Goal: Submit feedback/report problem

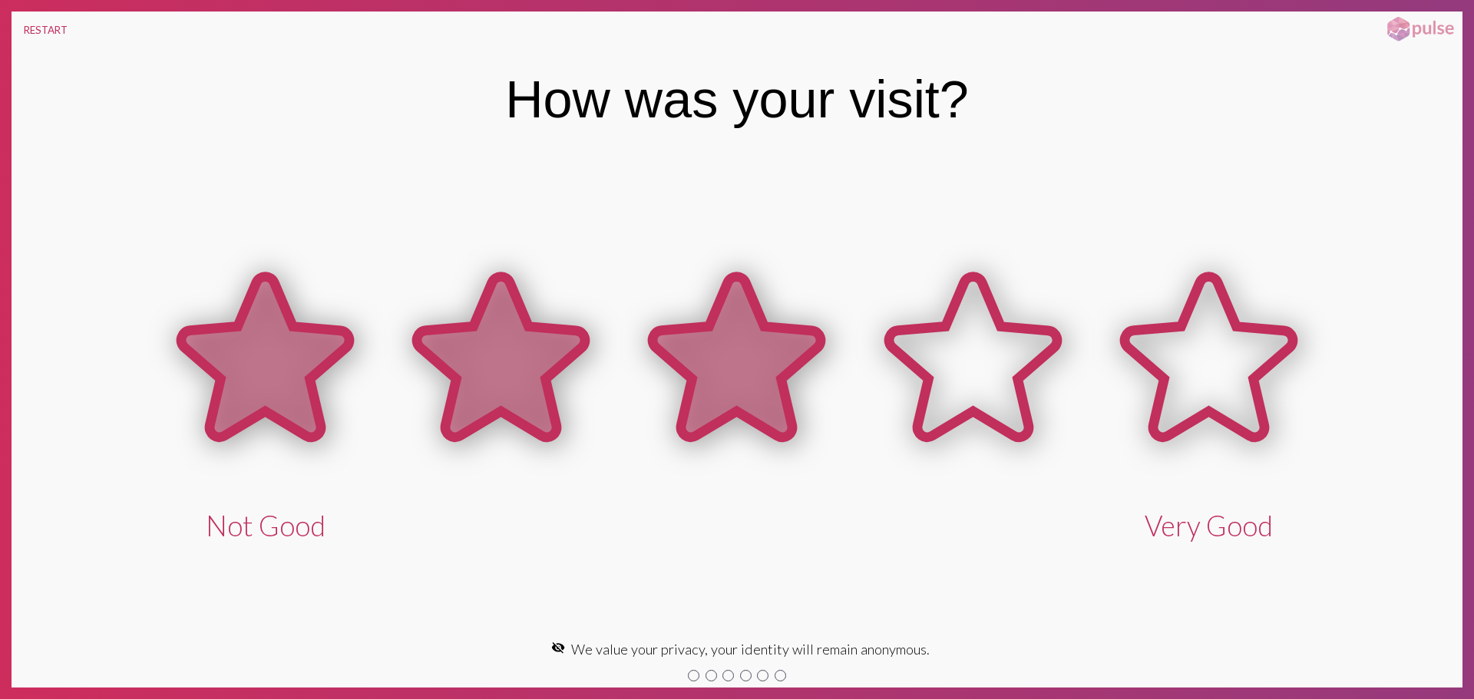
click at [751, 296] on icon at bounding box center [737, 357] width 168 height 160
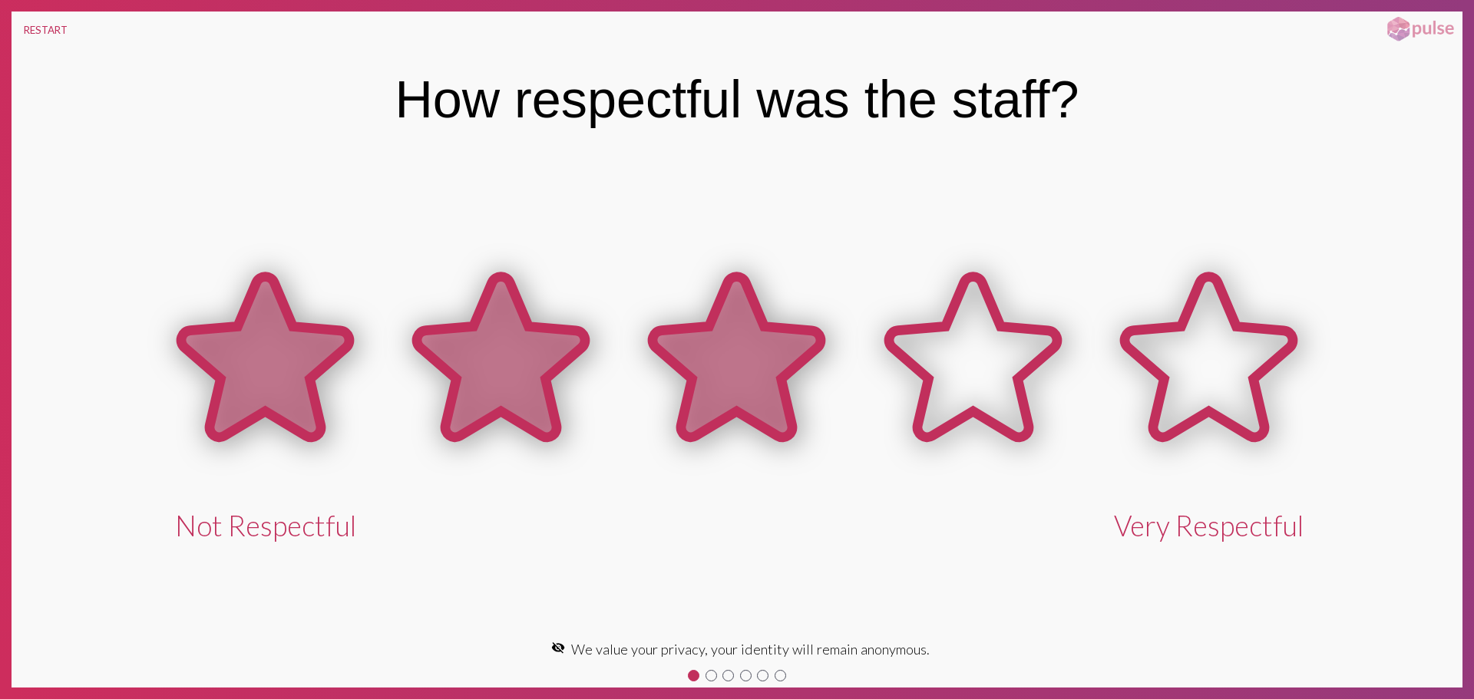
click at [715, 371] on icon at bounding box center [737, 357] width 168 height 160
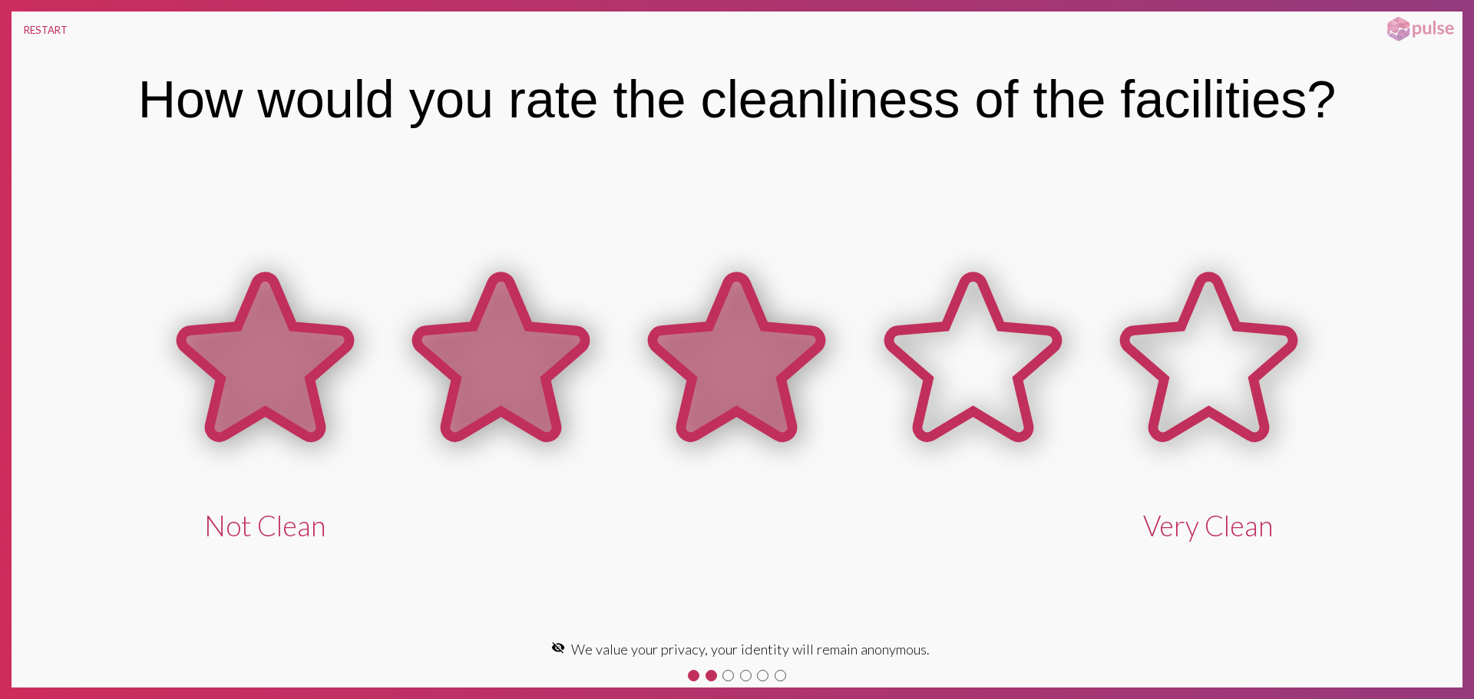
click at [715, 371] on icon at bounding box center [737, 357] width 168 height 160
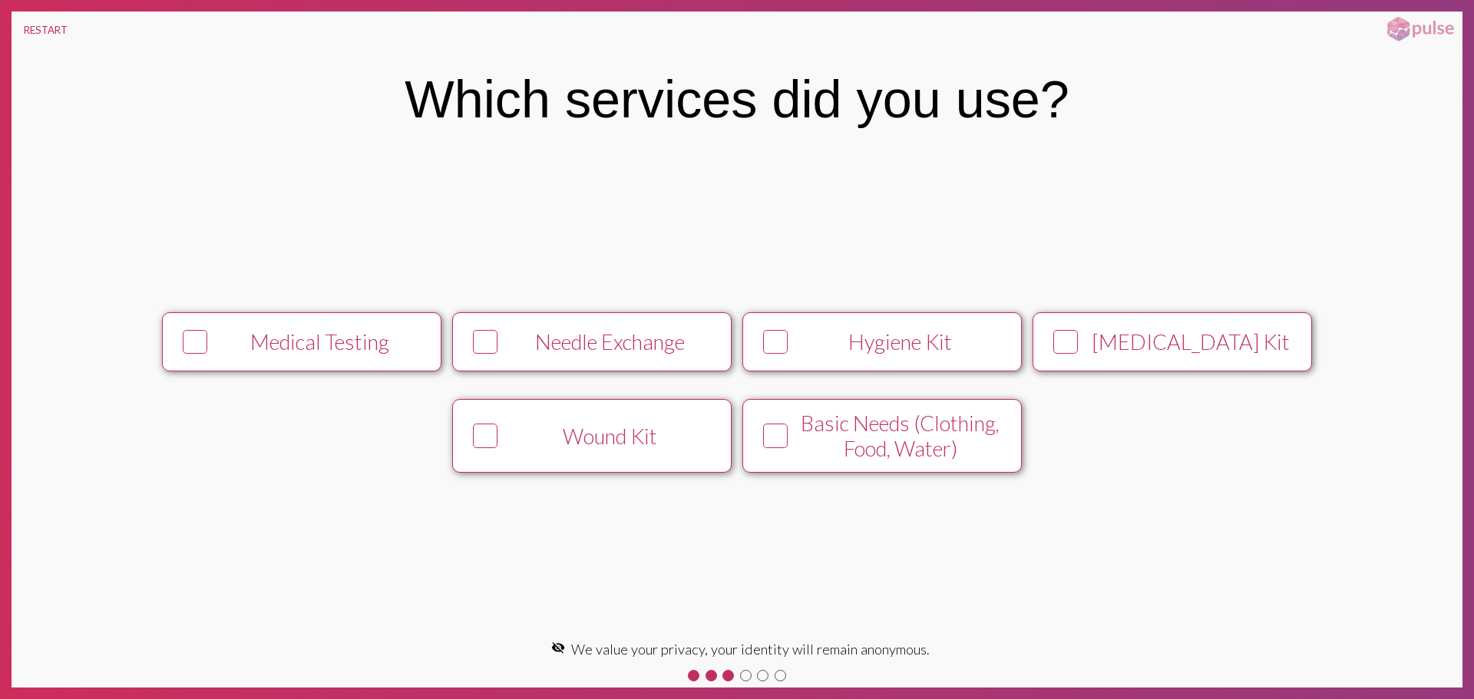
click at [794, 350] on div "Hygiene Kit" at bounding box center [900, 341] width 213 height 25
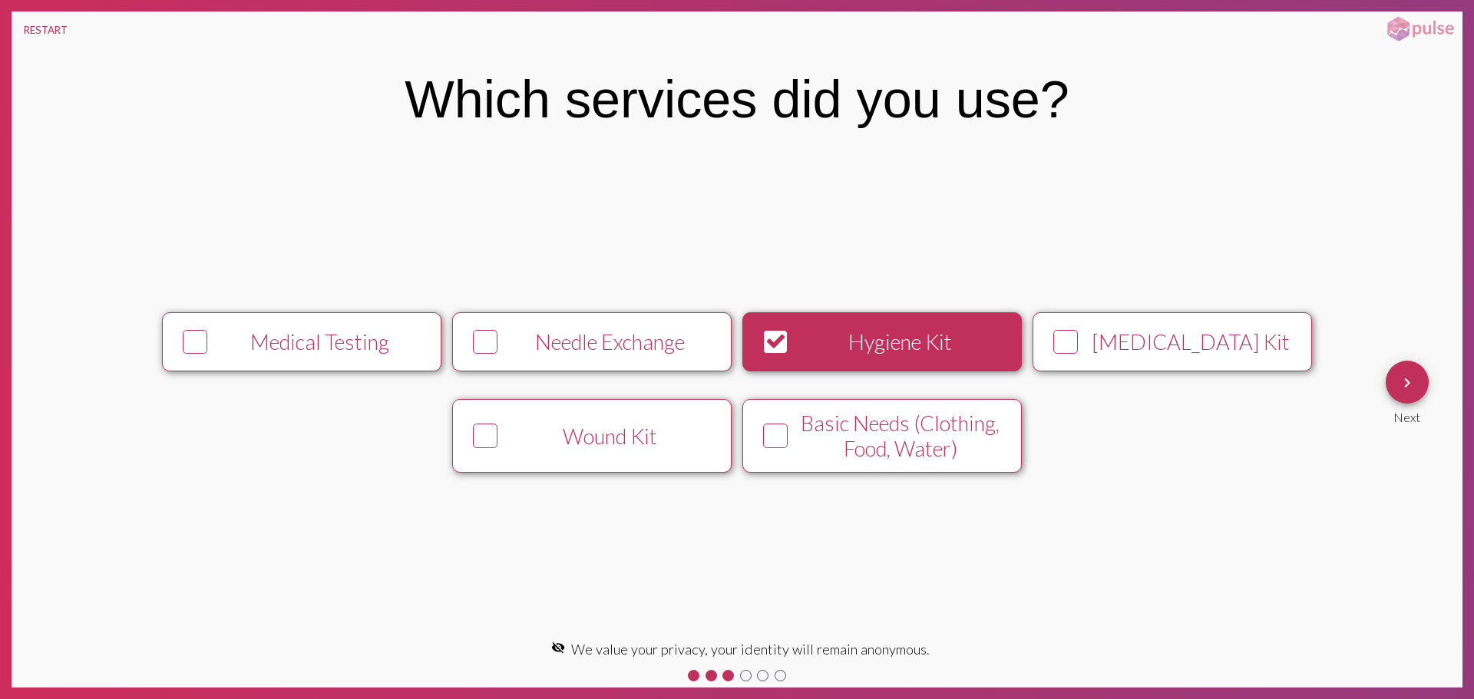
click at [684, 332] on div "Needle Exchange" at bounding box center [610, 341] width 213 height 25
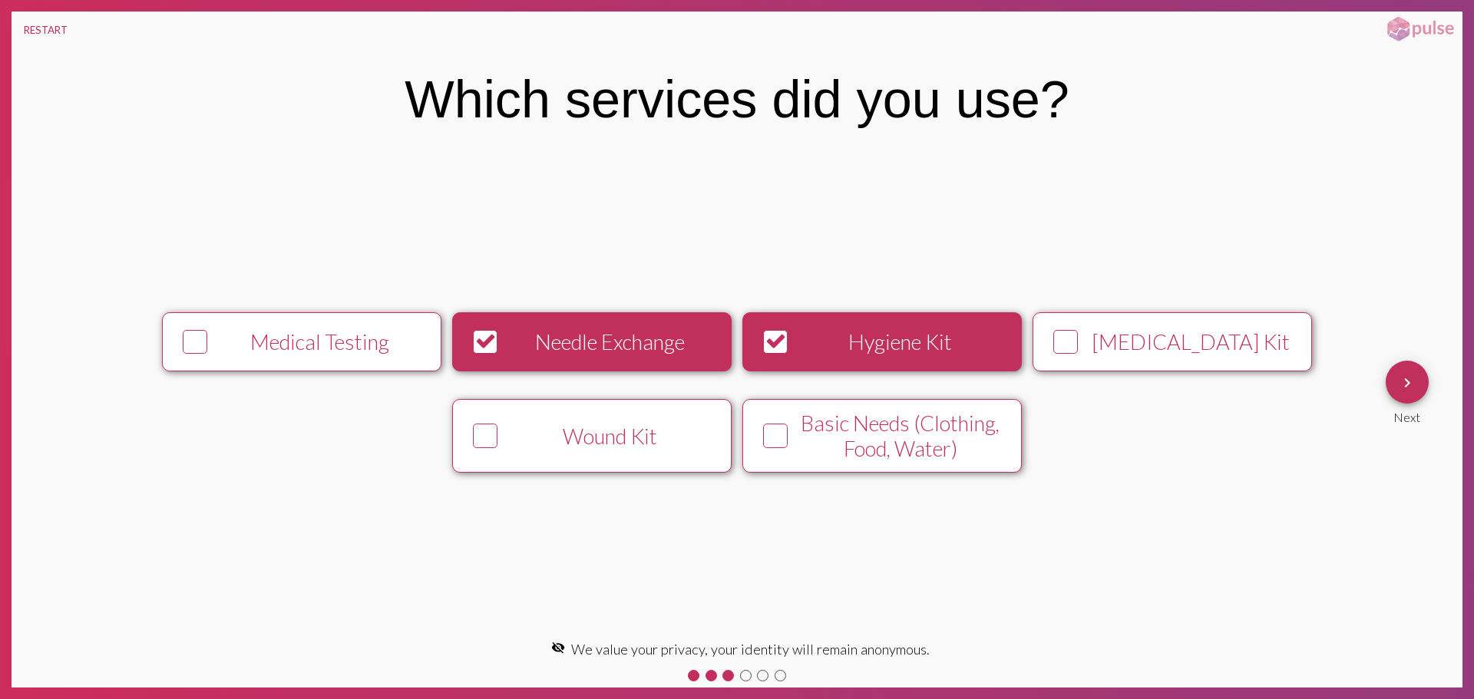
click at [1412, 390] on mat-icon "keyboard_arrow_right" at bounding box center [1407, 383] width 18 height 18
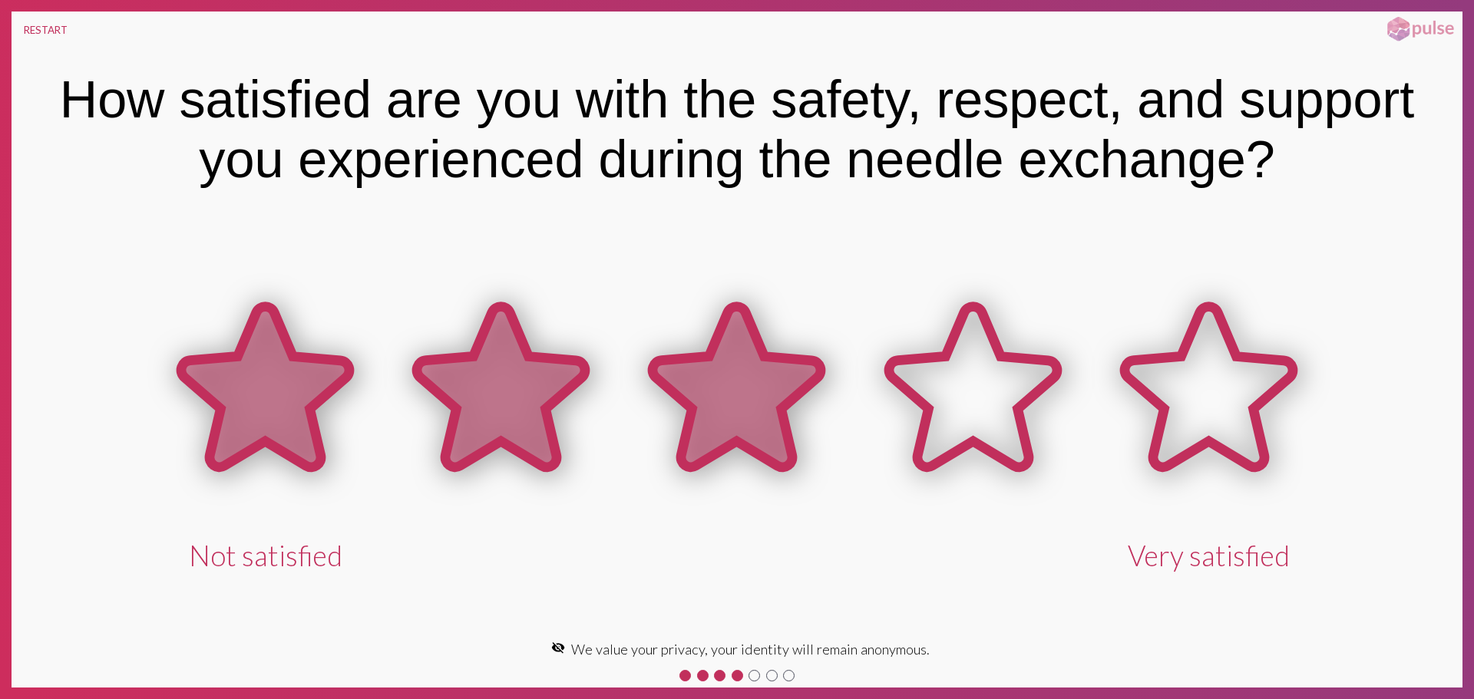
click at [783, 395] on icon at bounding box center [737, 387] width 168 height 160
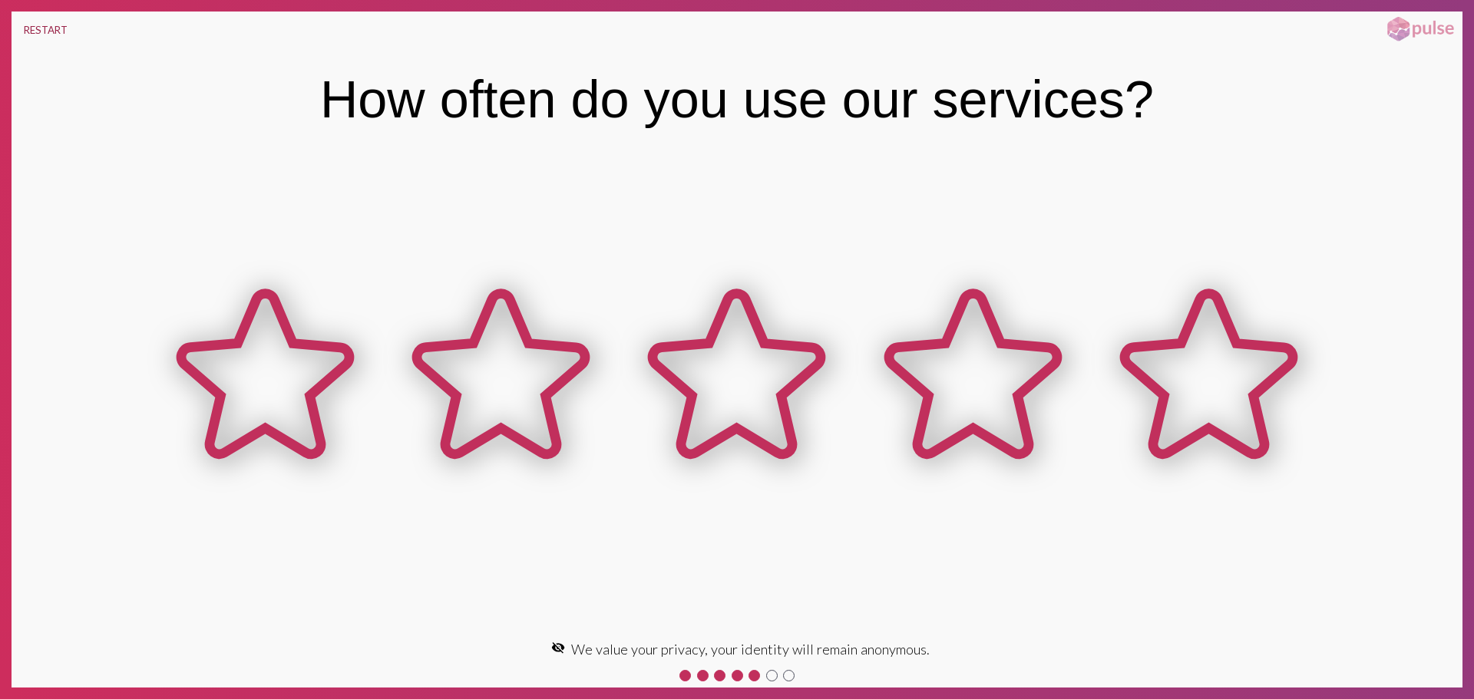
click at [63, 29] on button "RESTART" at bounding box center [46, 30] width 68 height 37
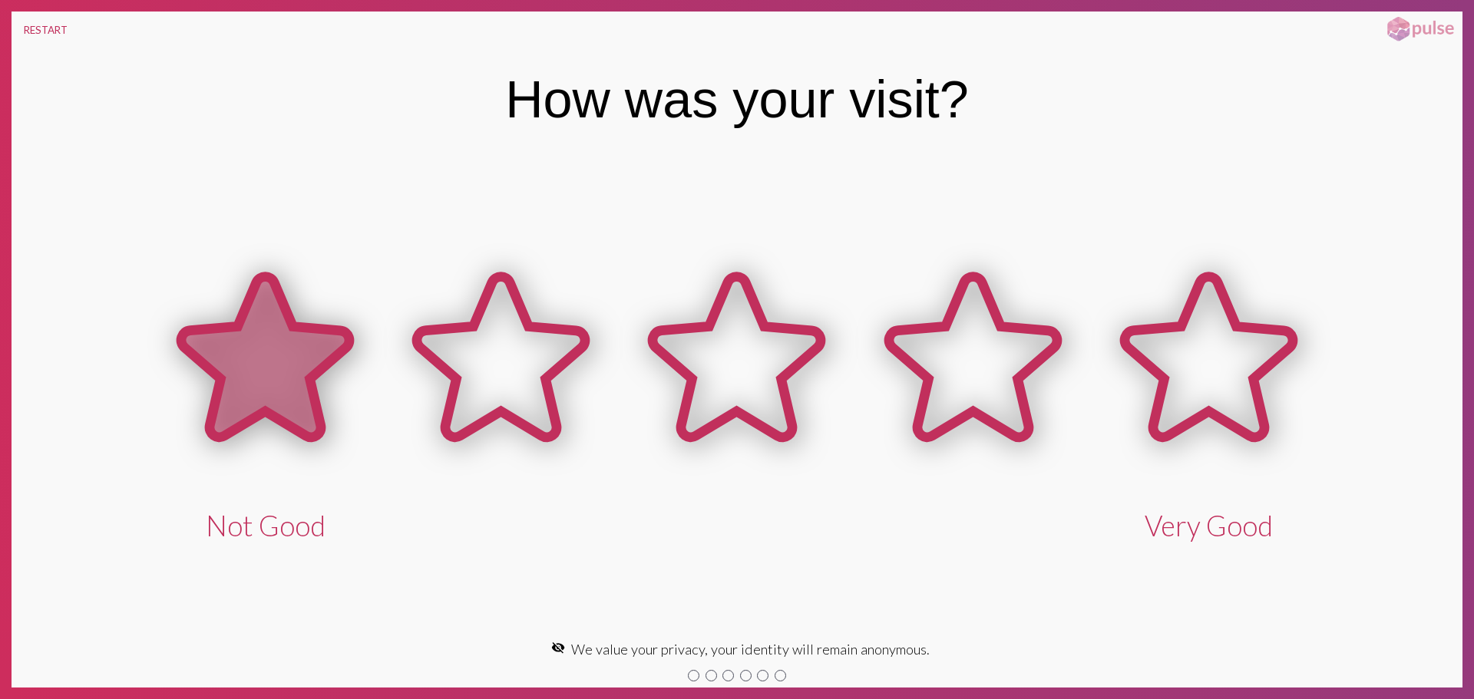
click at [458, 381] on icon at bounding box center [501, 357] width 168 height 160
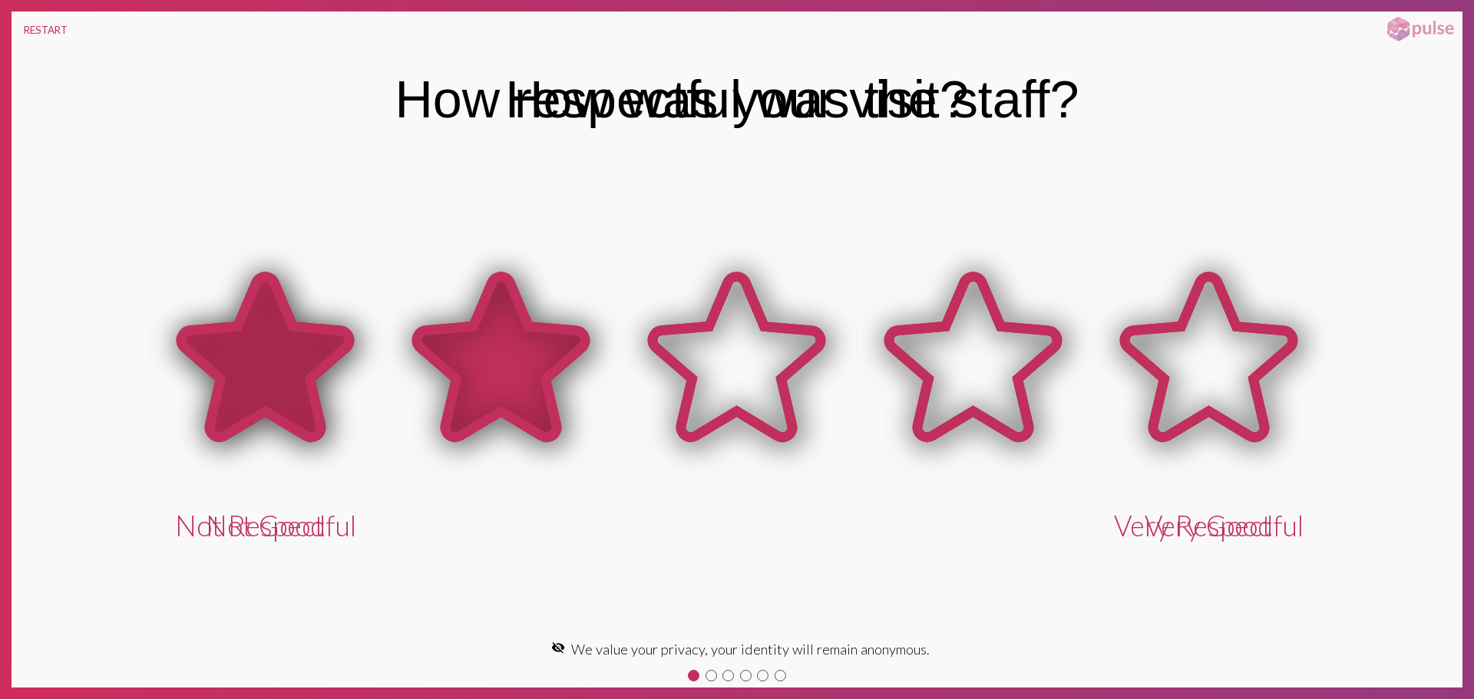
click at [490, 373] on icon at bounding box center [501, 357] width 168 height 160
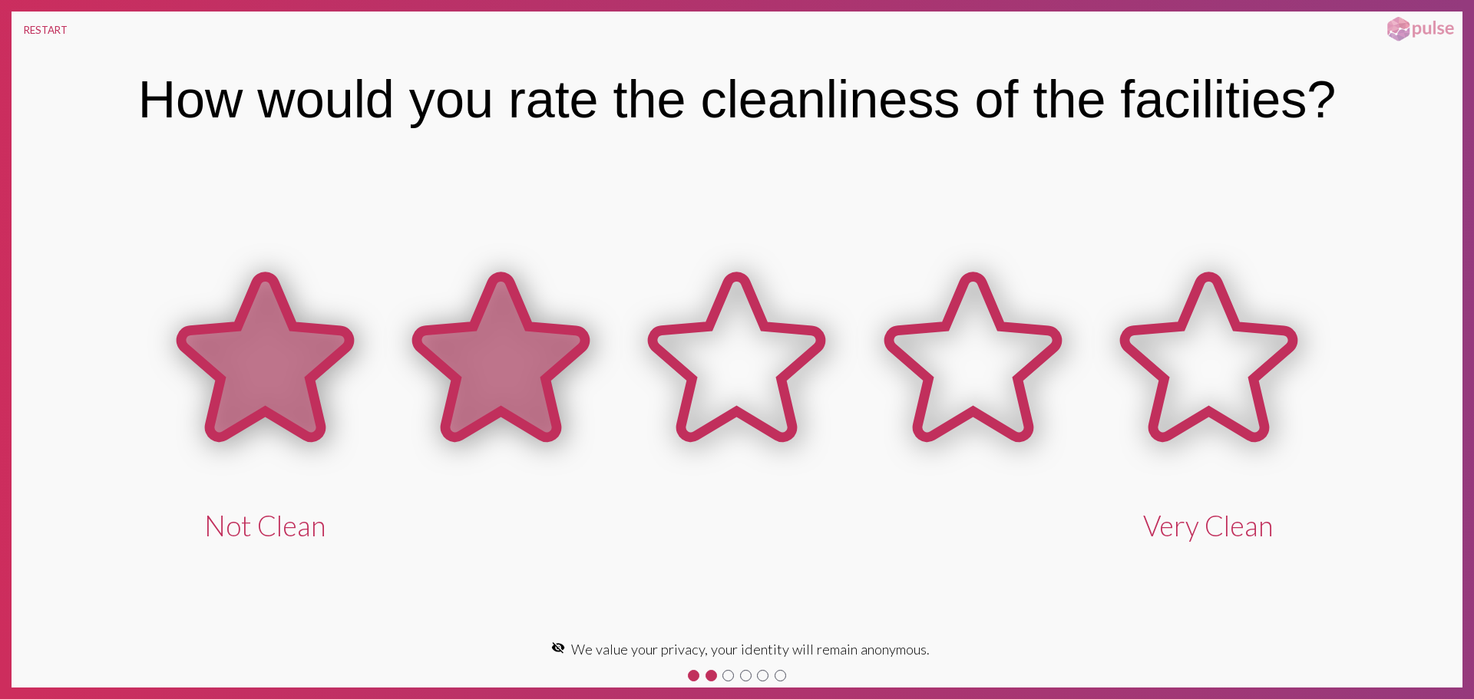
click at [490, 372] on icon at bounding box center [501, 357] width 168 height 160
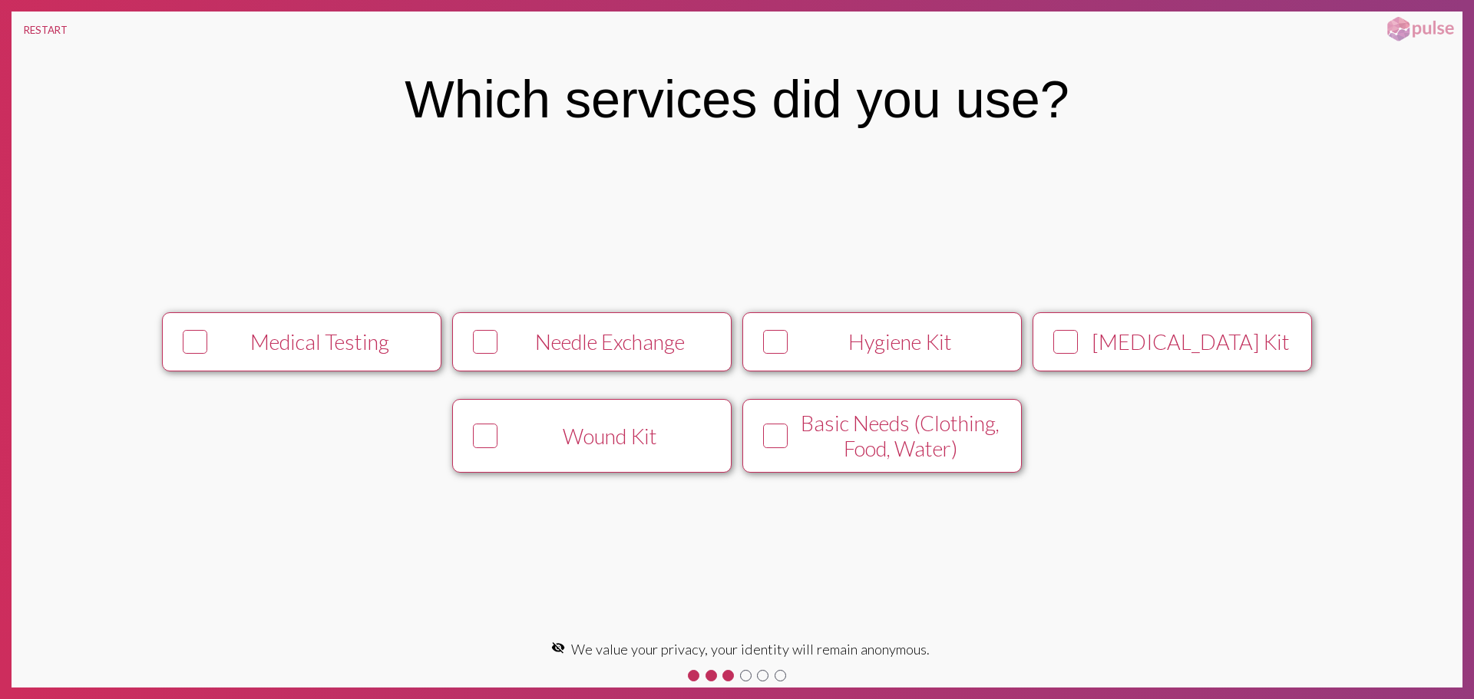
click at [513, 342] on div "Needle Exchange" at bounding box center [610, 341] width 213 height 25
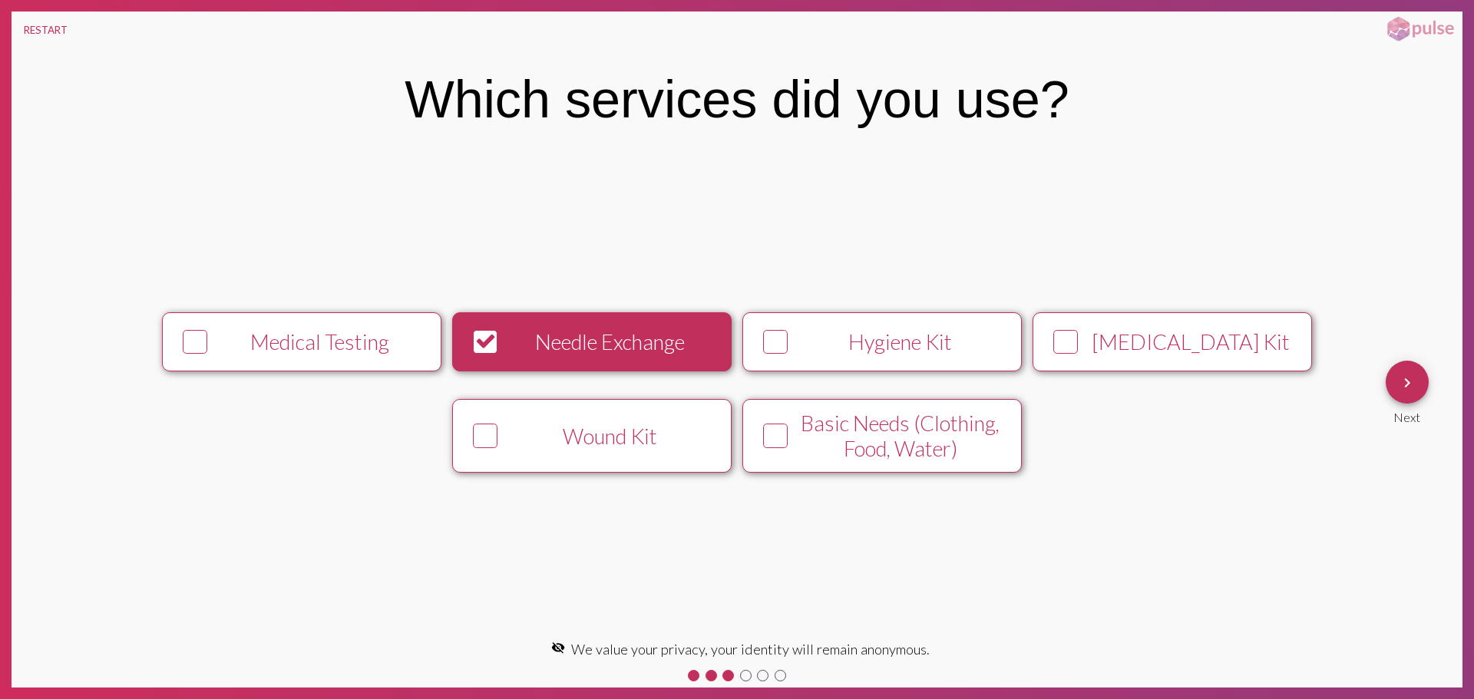
click at [1407, 373] on span "keyboard_arrow_right" at bounding box center [1407, 383] width 18 height 44
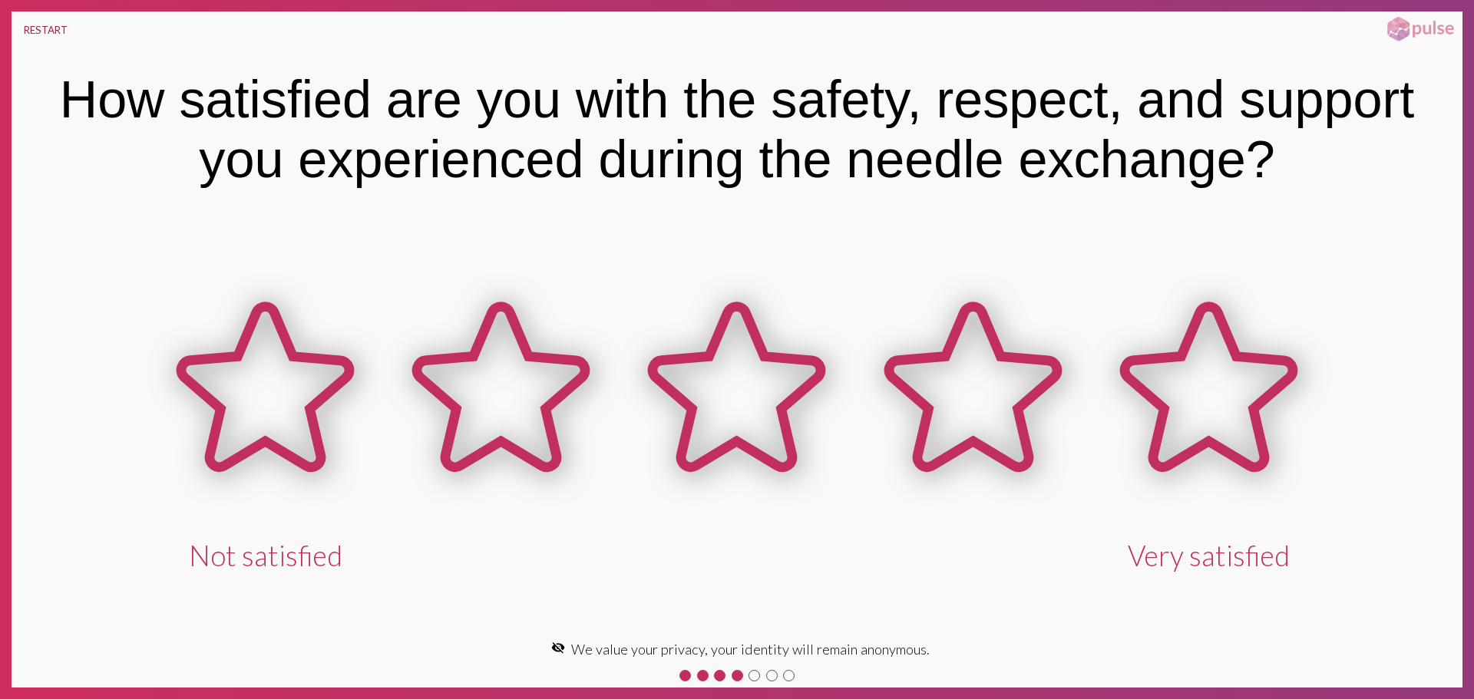
click at [53, 38] on button "RESTART" at bounding box center [46, 30] width 68 height 37
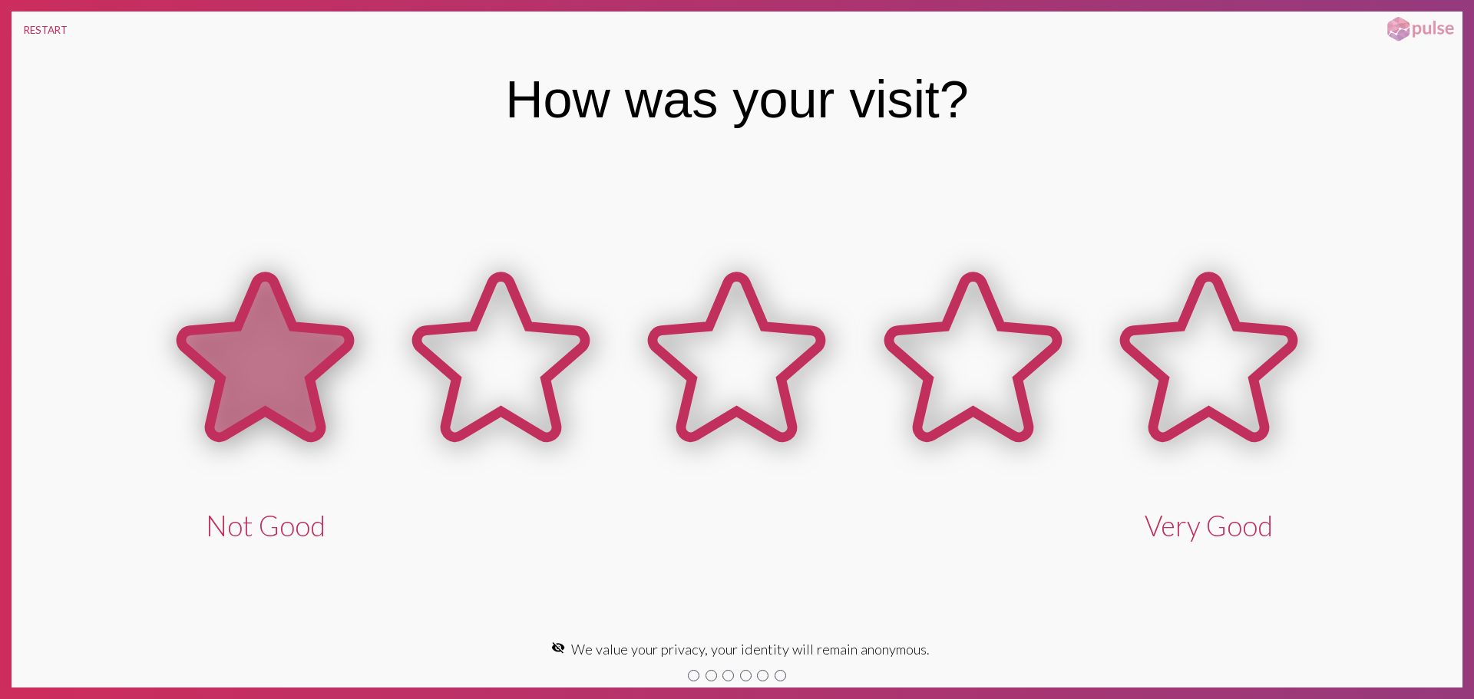
click at [323, 355] on icon at bounding box center [265, 357] width 168 height 160
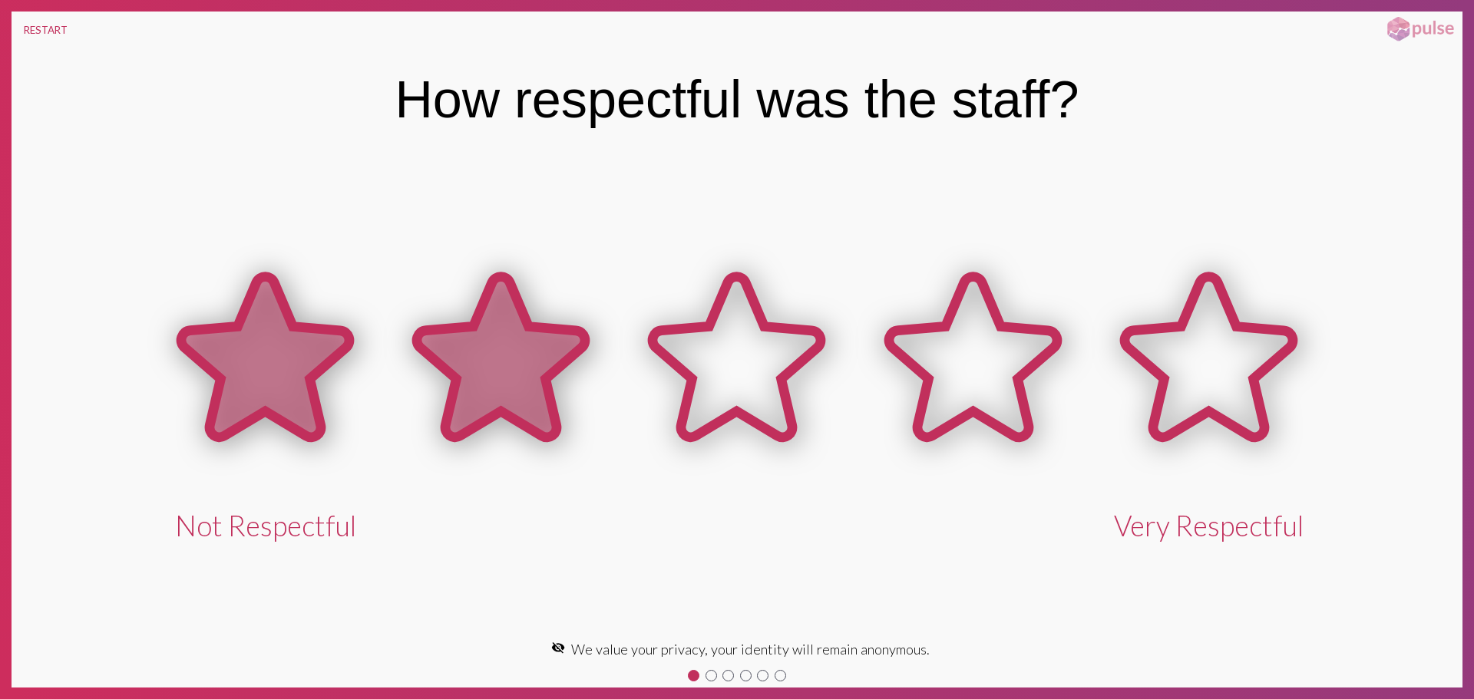
click at [459, 391] on icon at bounding box center [501, 357] width 168 height 160
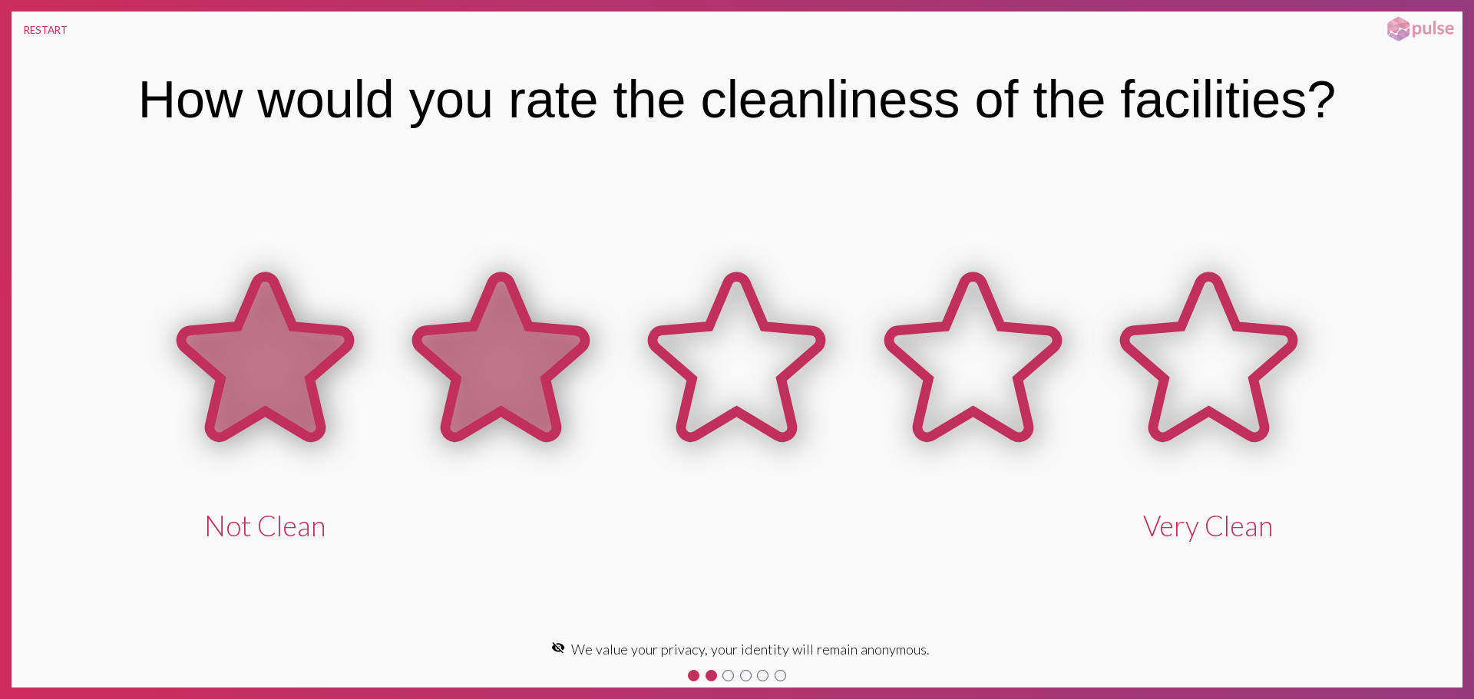
click at [459, 391] on icon at bounding box center [501, 357] width 168 height 160
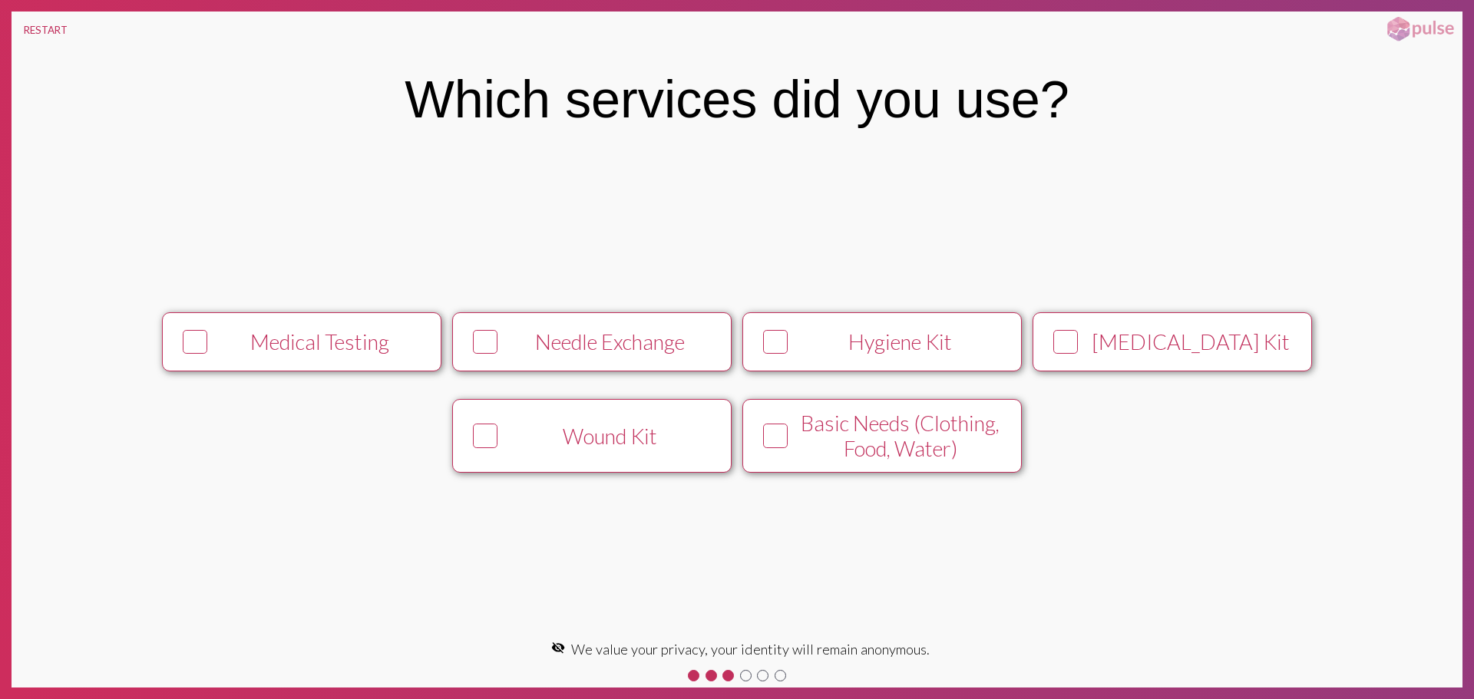
click at [306, 319] on button "Medical Testing" at bounding box center [301, 341] width 279 height 59
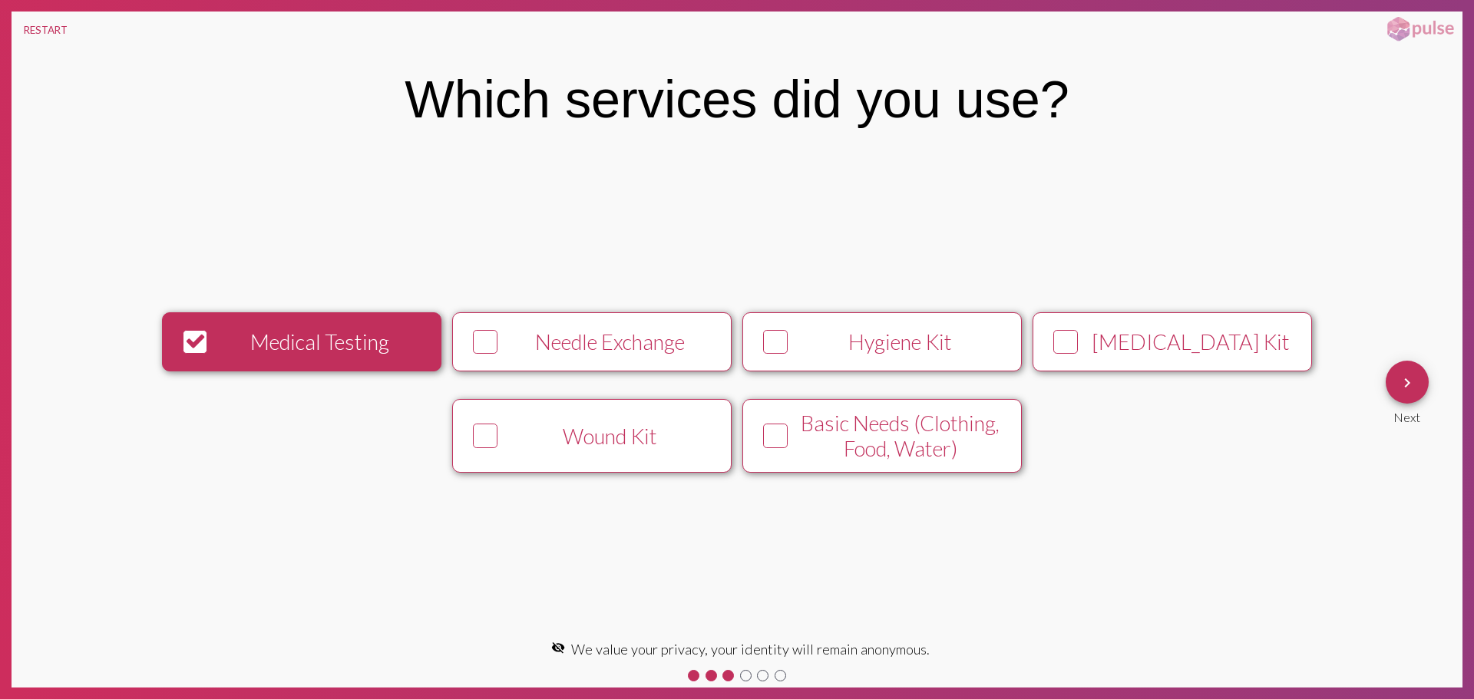
drag, startPoint x: 1380, startPoint y: 382, endPoint x: 1399, endPoint y: 382, distance: 19.2
click at [1383, 382] on div "keyboard_arrow_right Next" at bounding box center [1421, 393] width 83 height 76
click at [1403, 384] on mat-icon "keyboard_arrow_right" at bounding box center [1407, 383] width 18 height 18
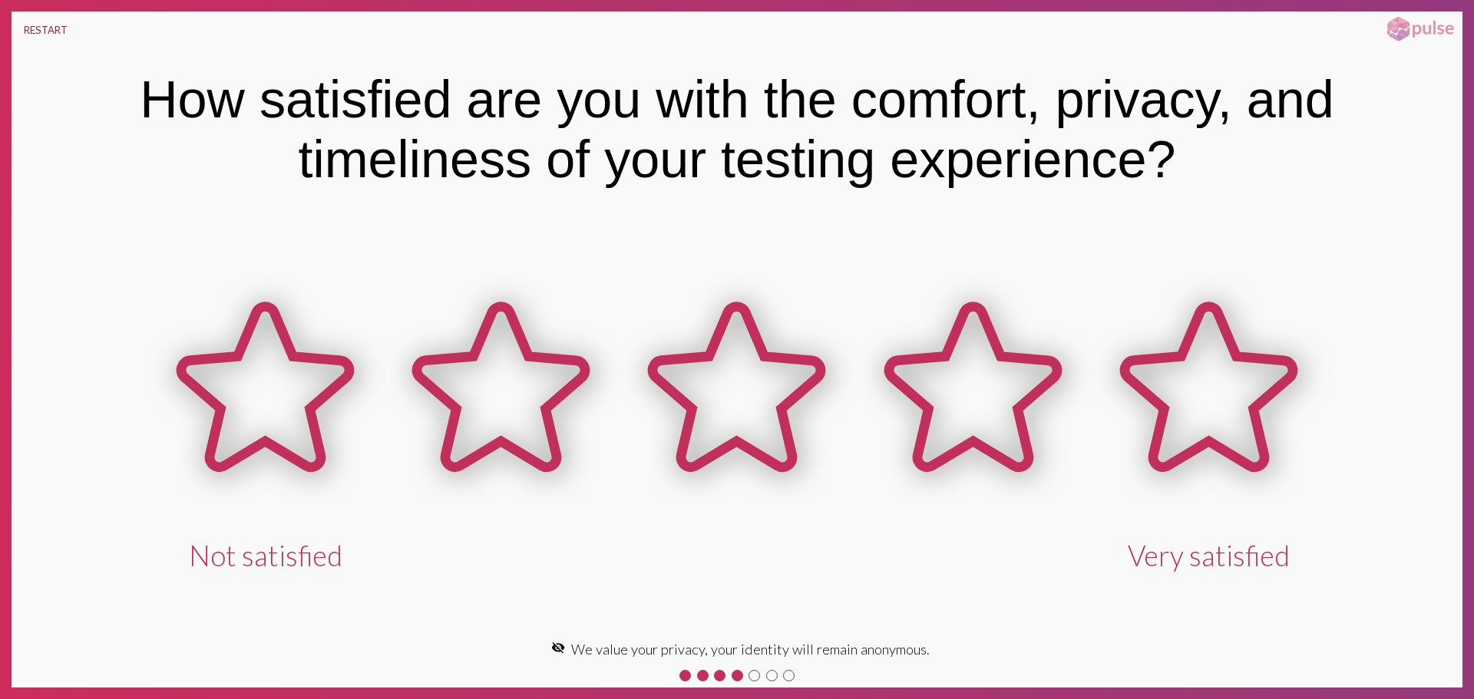
click at [44, 28] on button "RESTART" at bounding box center [46, 30] width 68 height 37
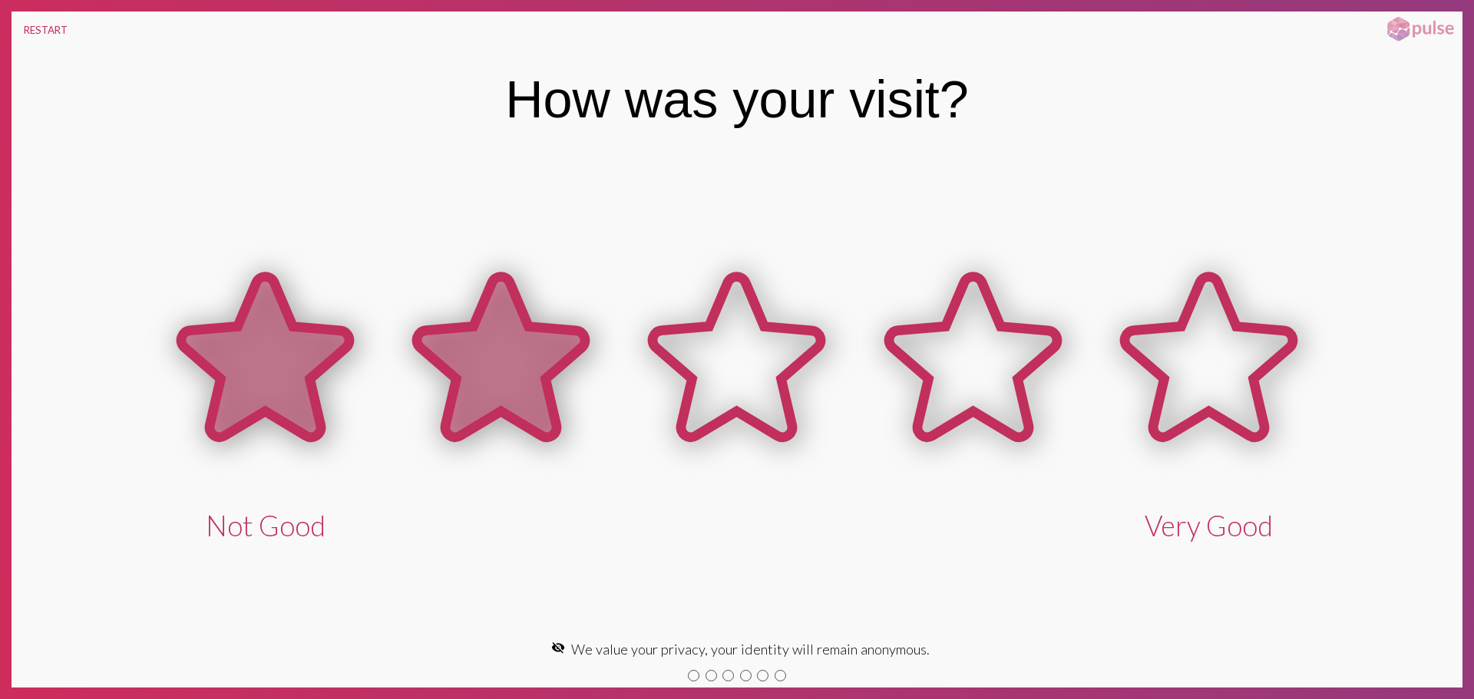
click at [566, 348] on icon at bounding box center [501, 357] width 168 height 160
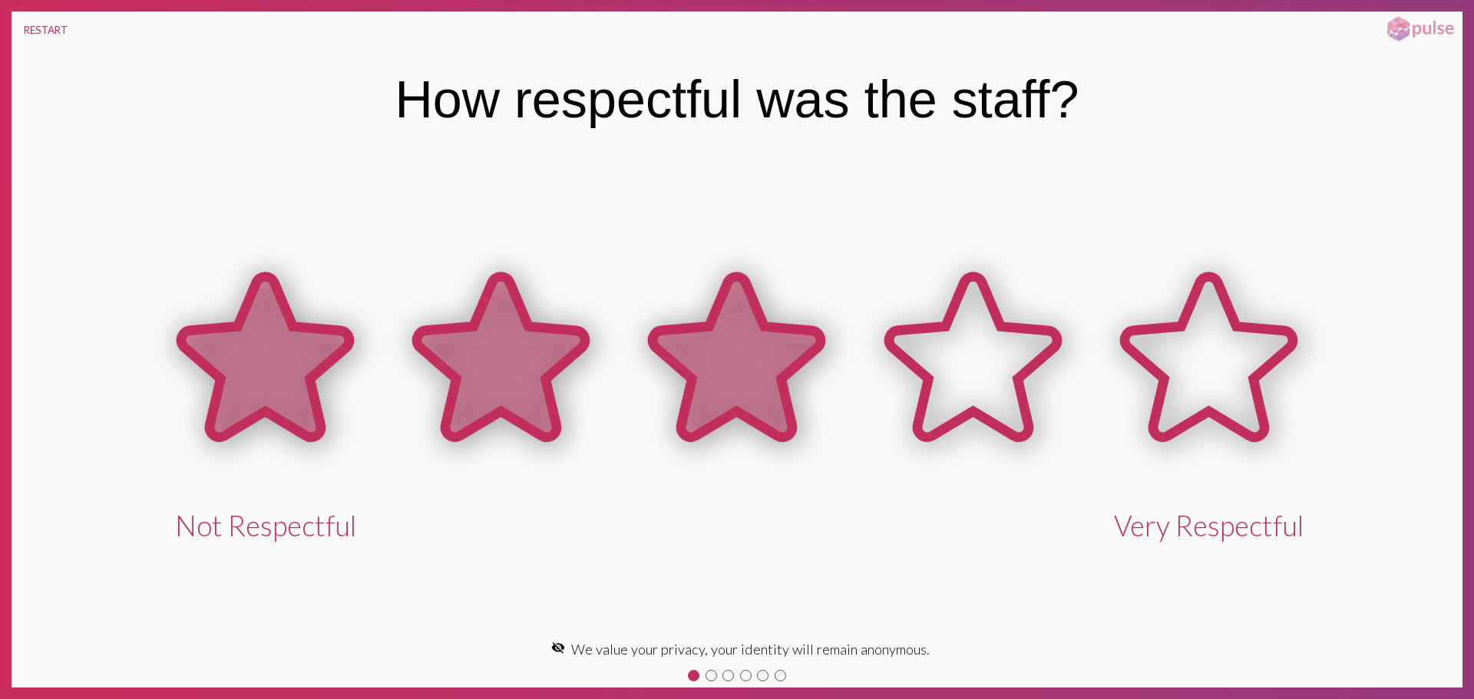
click at [763, 376] on icon at bounding box center [737, 357] width 168 height 160
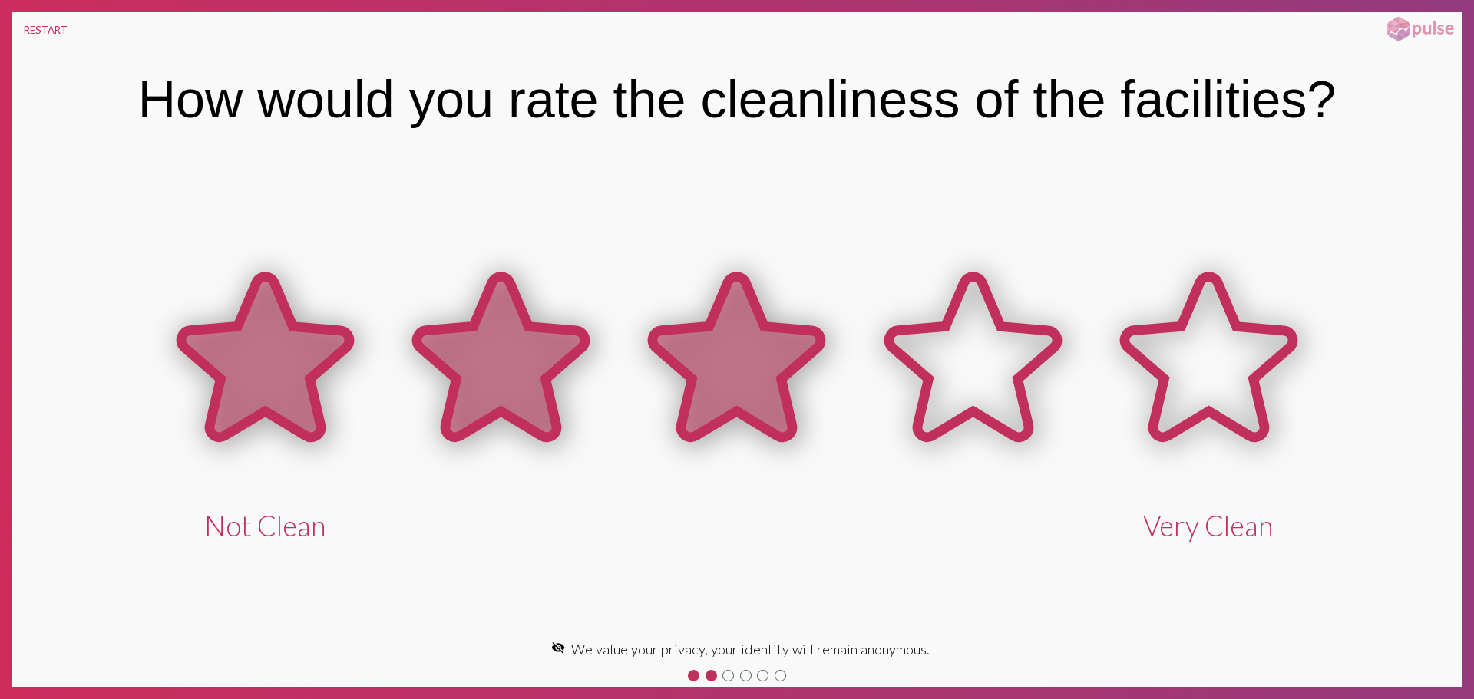
click at [752, 378] on icon at bounding box center [737, 357] width 168 height 160
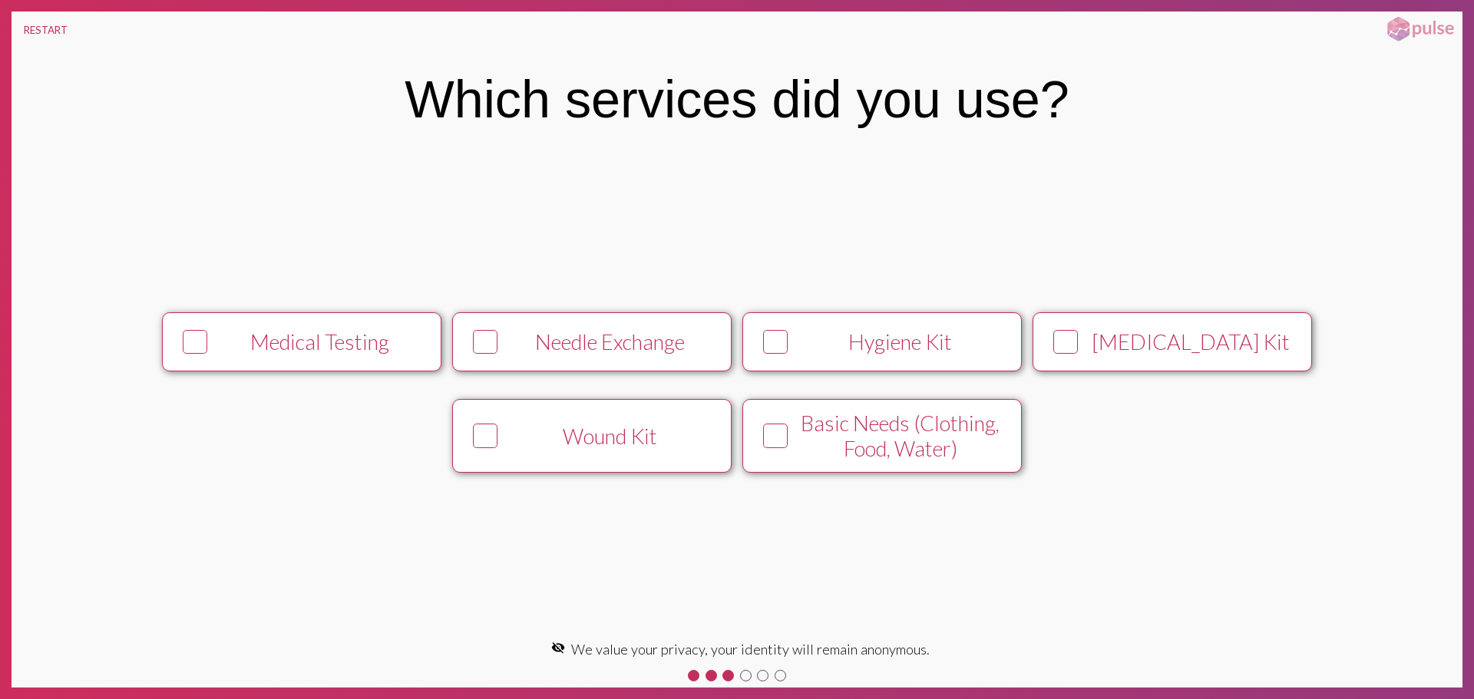
click at [783, 459] on button "Basic Needs (Clothing, Food, Water)" at bounding box center [881, 435] width 279 height 73
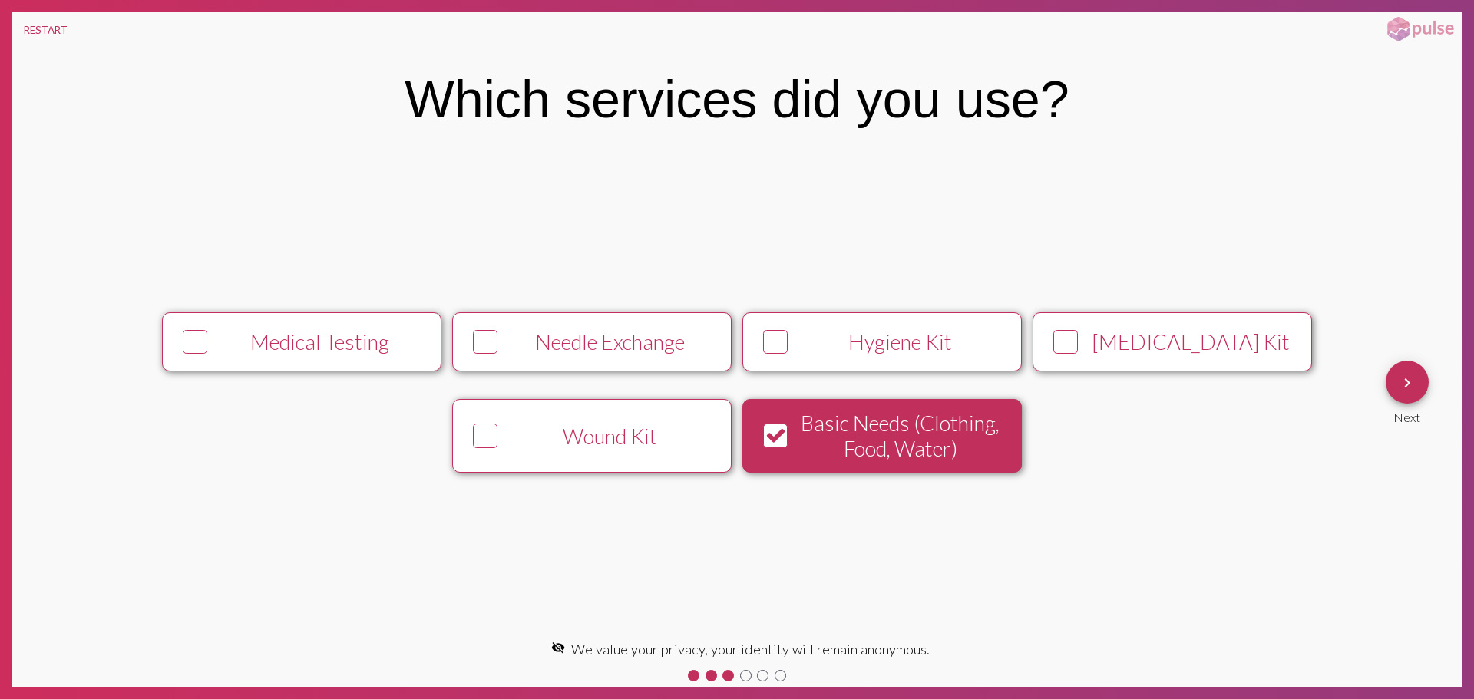
click at [1399, 384] on mat-icon "keyboard_arrow_right" at bounding box center [1407, 383] width 18 height 18
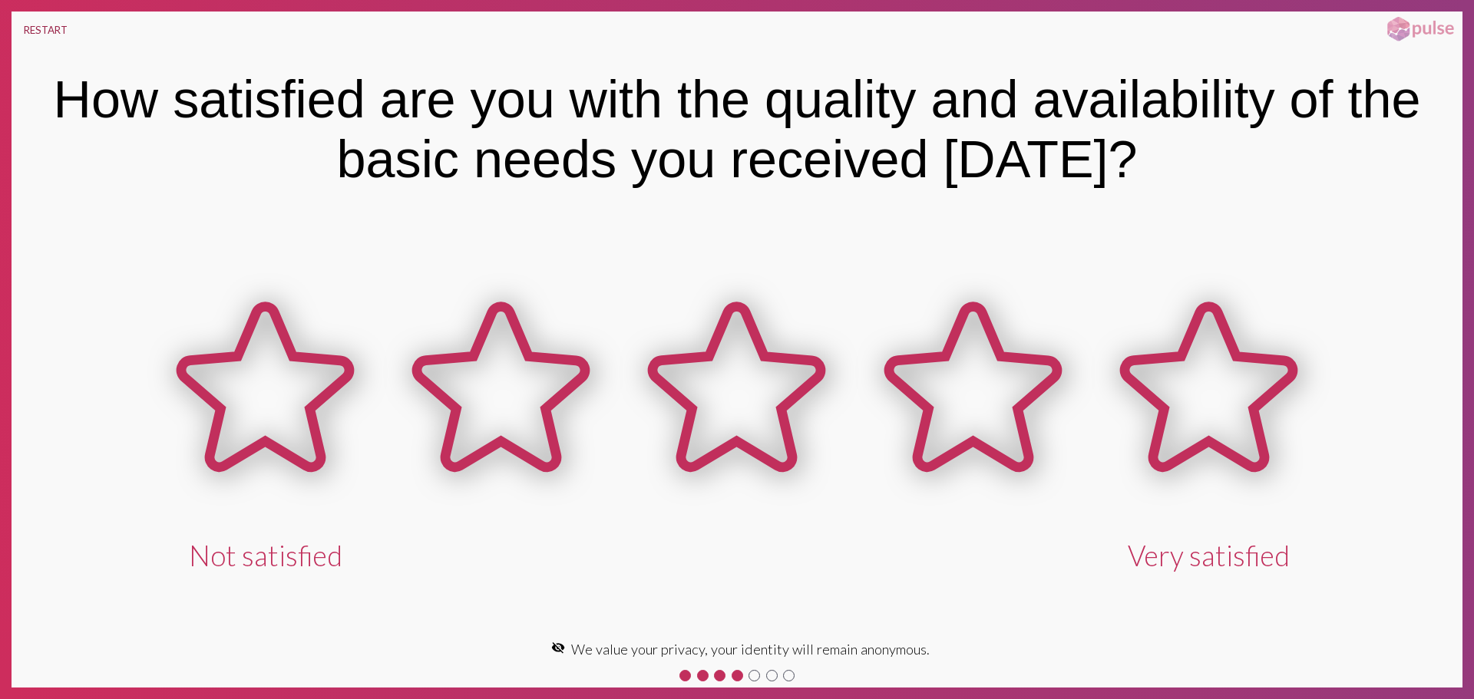
click at [35, 16] on button "RESTART" at bounding box center [46, 30] width 68 height 37
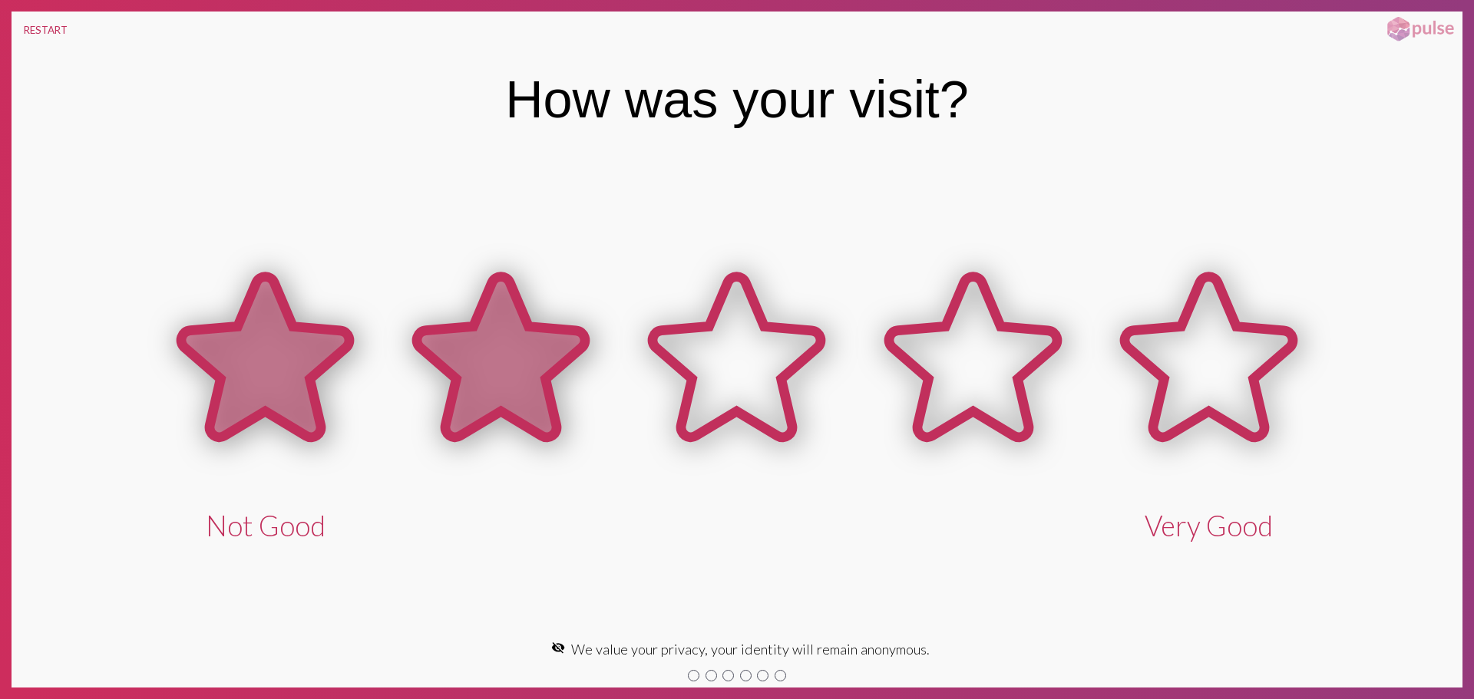
drag, startPoint x: 509, startPoint y: 347, endPoint x: 522, endPoint y: 346, distance: 13.1
click at [509, 348] on icon at bounding box center [501, 357] width 168 height 160
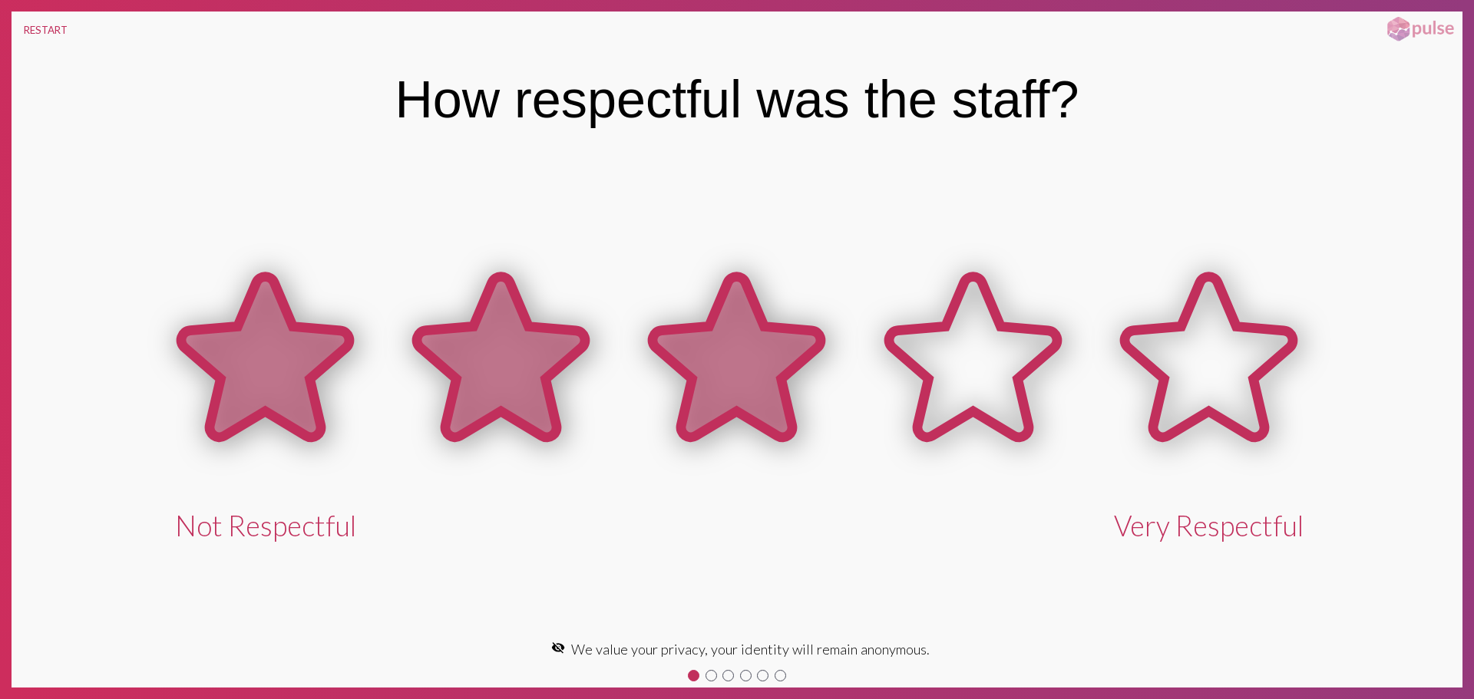
click at [732, 355] on icon at bounding box center [737, 357] width 168 height 160
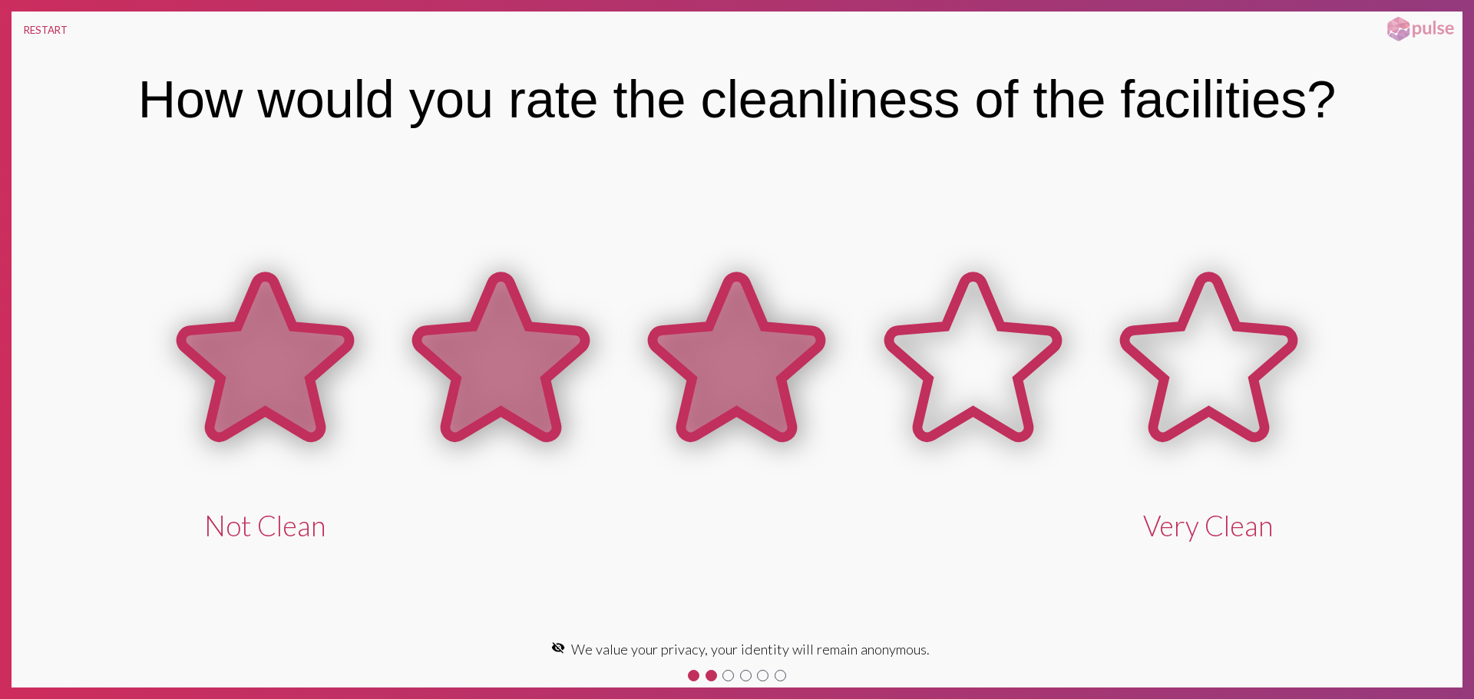
click at [767, 366] on icon at bounding box center [737, 357] width 168 height 160
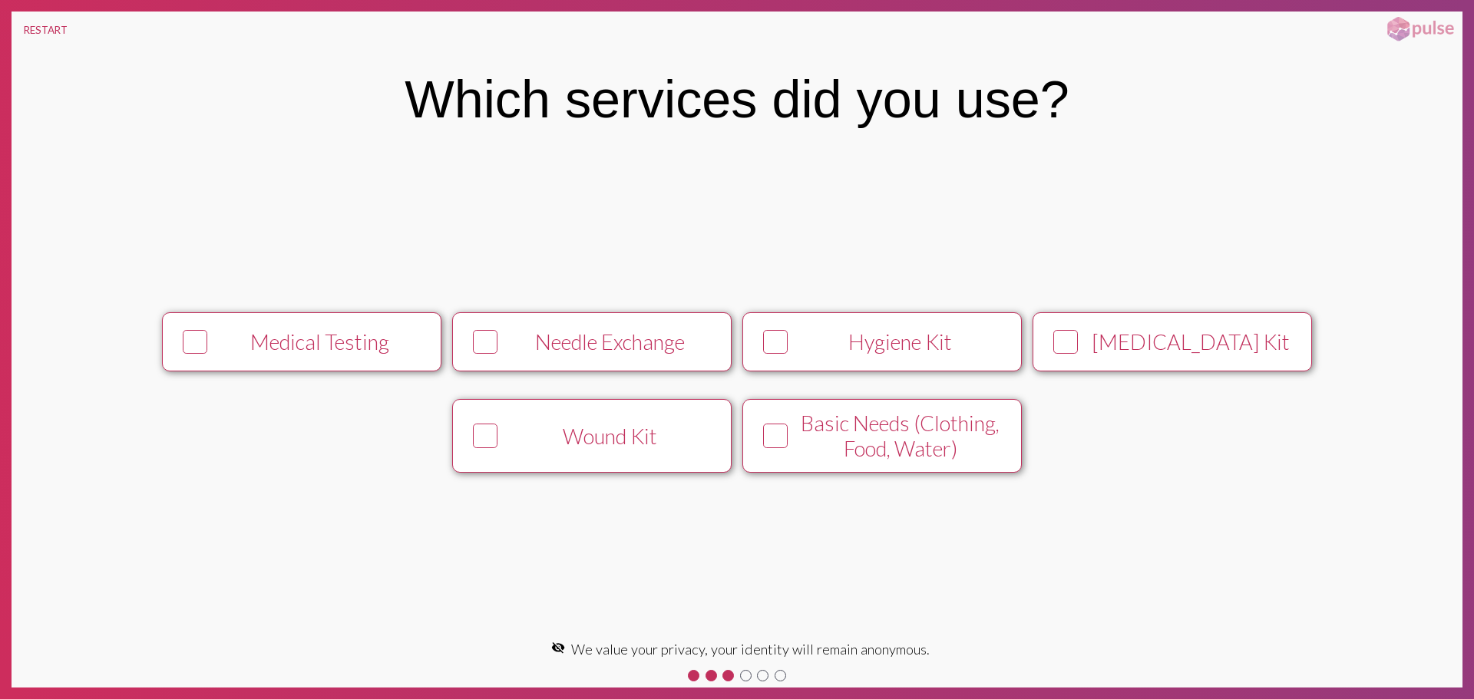
click at [665, 440] on div "Wound Kit" at bounding box center [610, 436] width 213 height 25
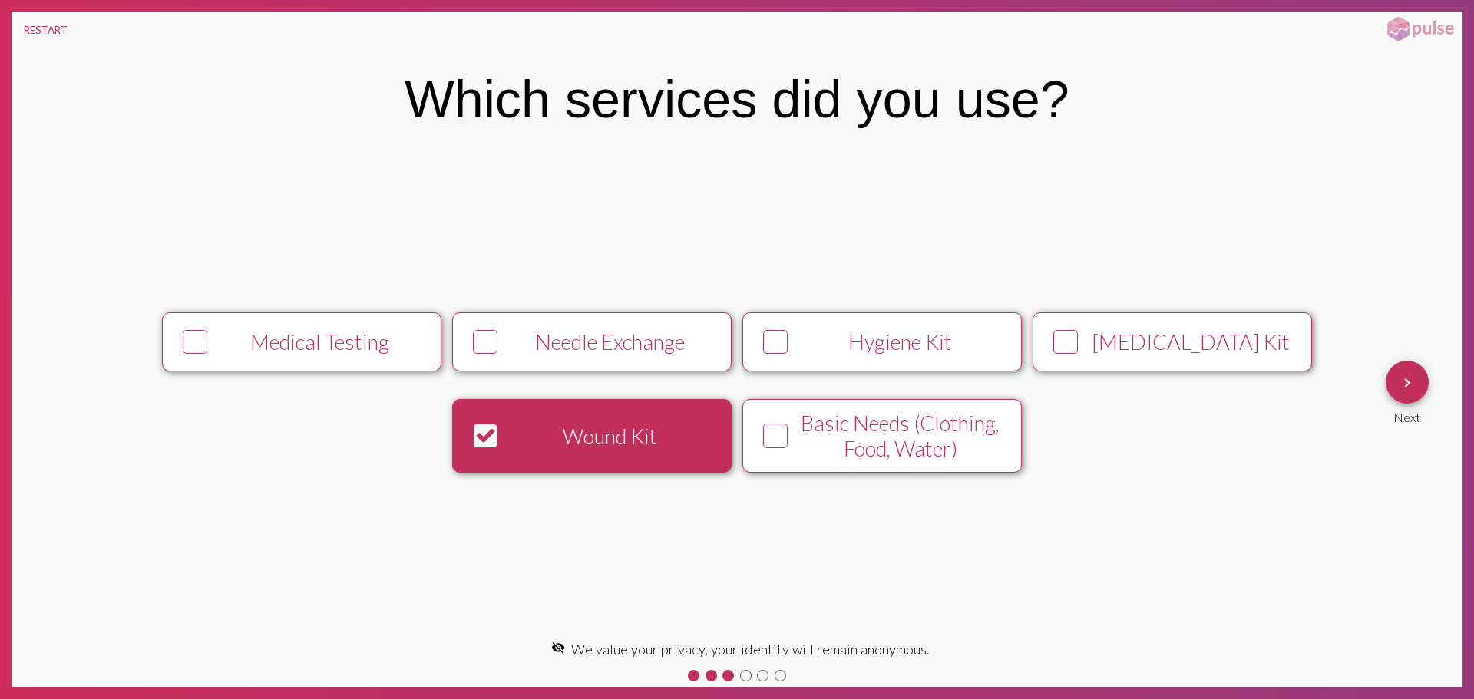
click at [1426, 375] on button "keyboard_arrow_right" at bounding box center [1407, 382] width 43 height 43
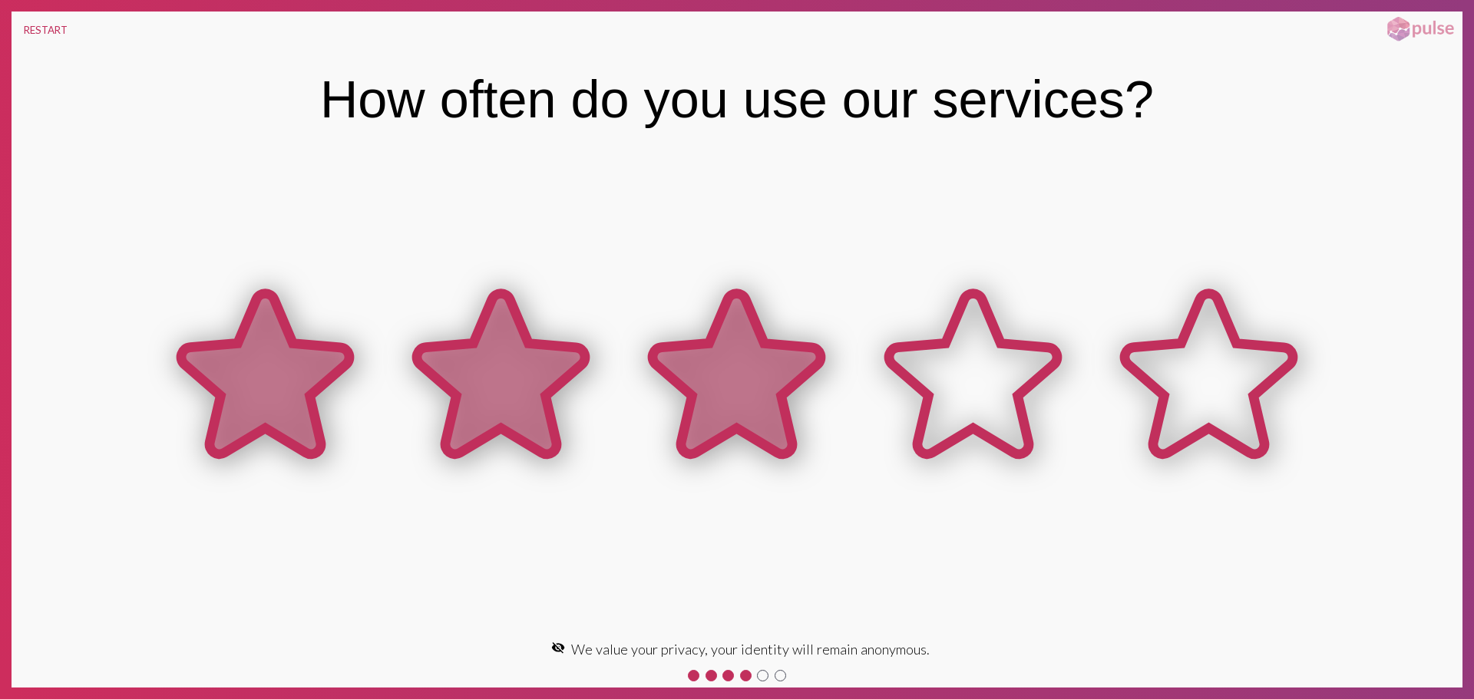
click at [729, 372] on icon at bounding box center [737, 374] width 168 height 160
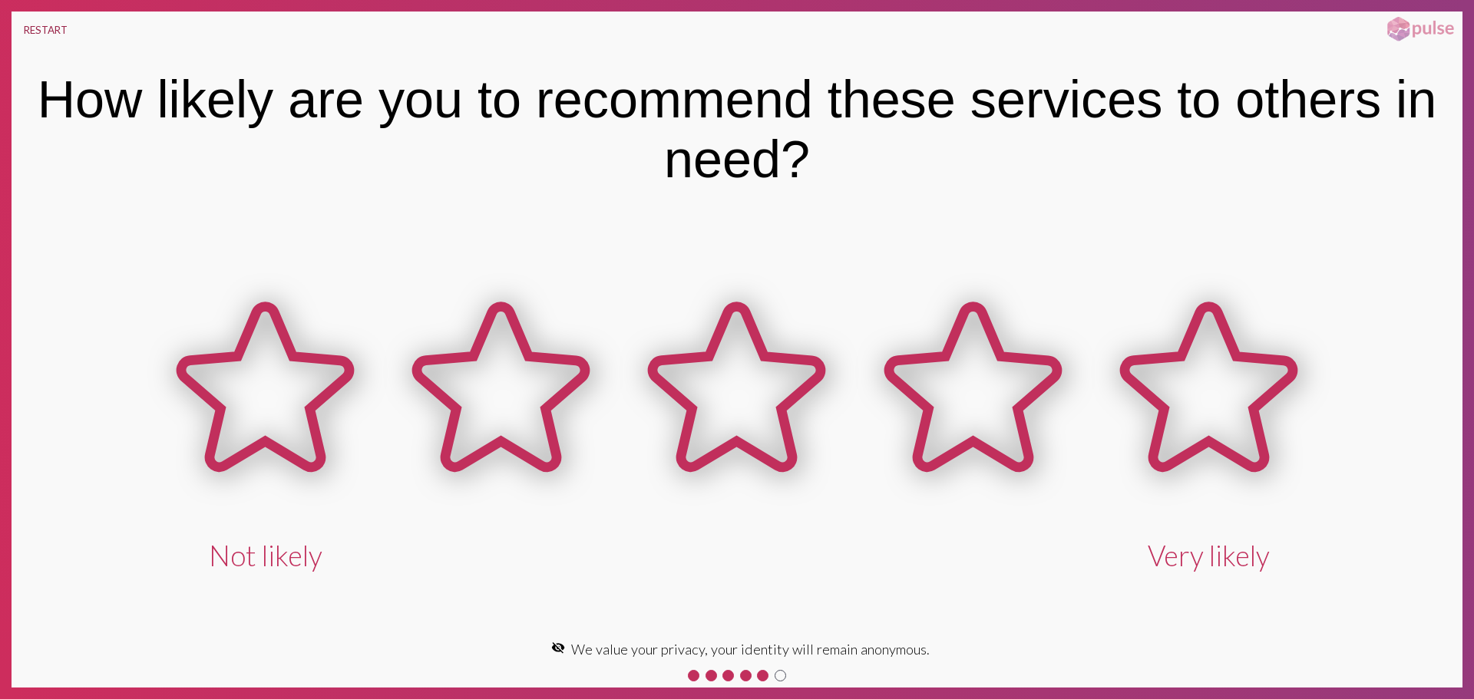
click at [31, 26] on button "RESTART" at bounding box center [46, 30] width 68 height 37
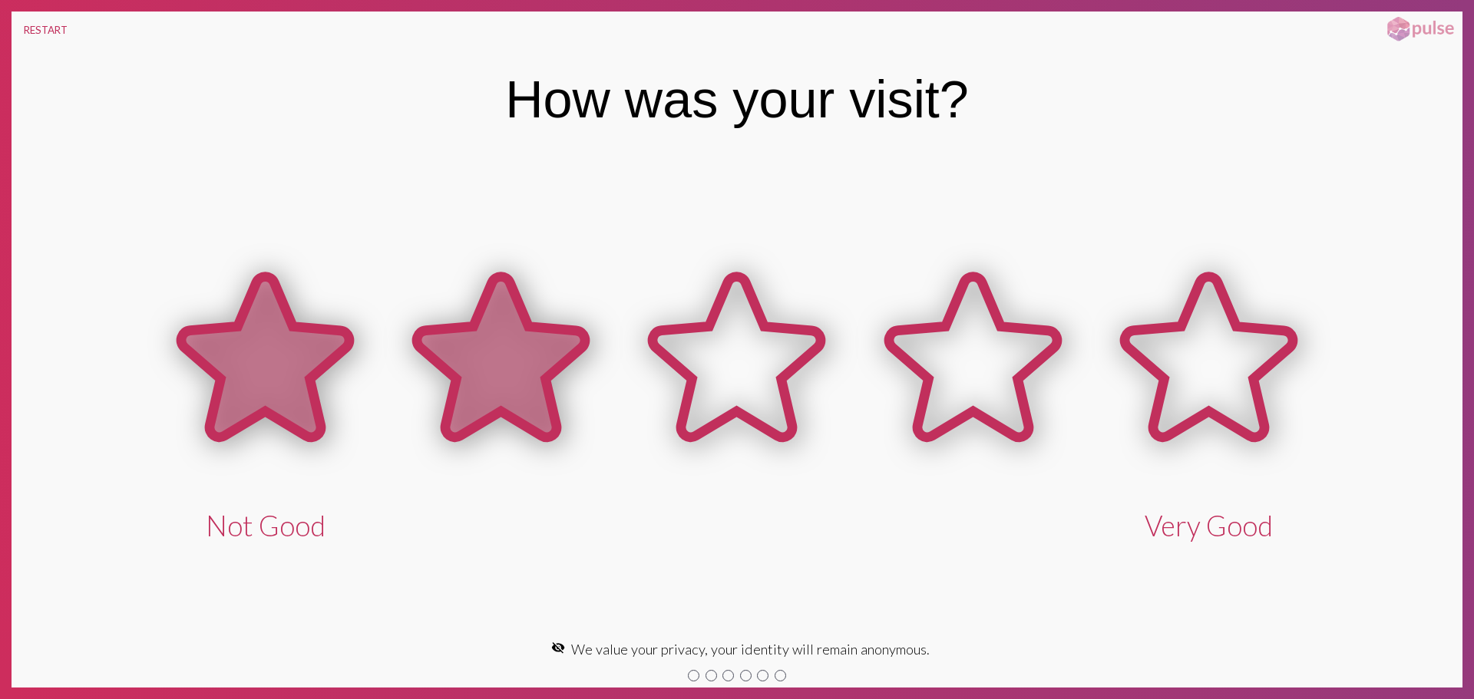
click at [345, 349] on icon at bounding box center [265, 357] width 168 height 160
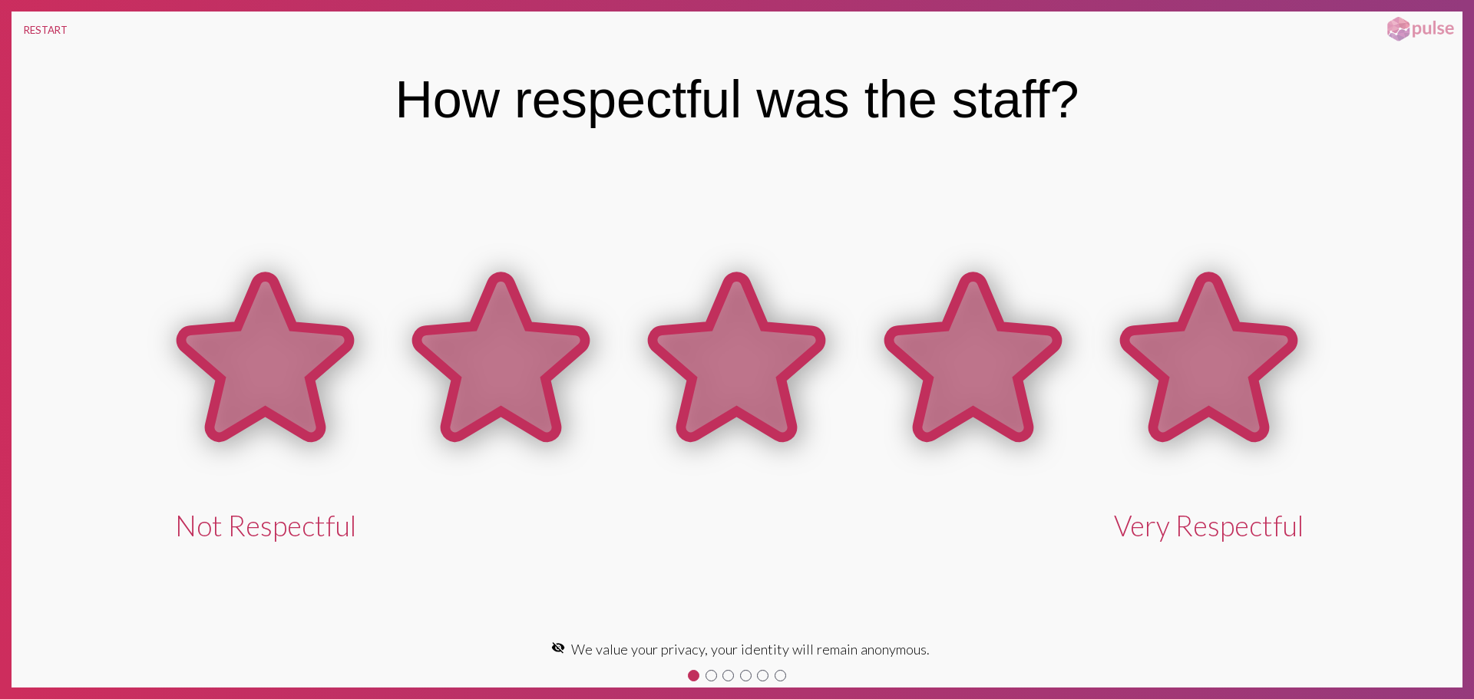
click at [921, 395] on icon at bounding box center [973, 357] width 168 height 160
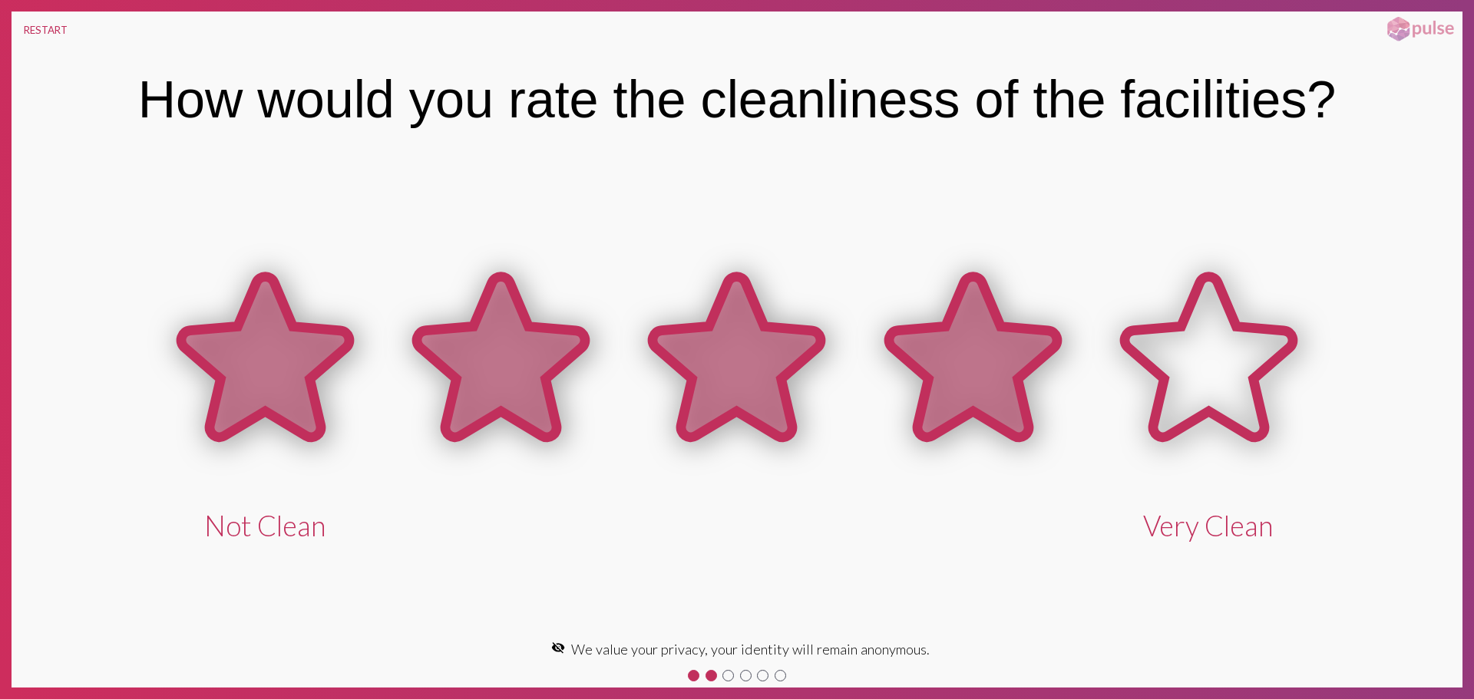
click at [908, 421] on icon at bounding box center [973, 360] width 236 height 236
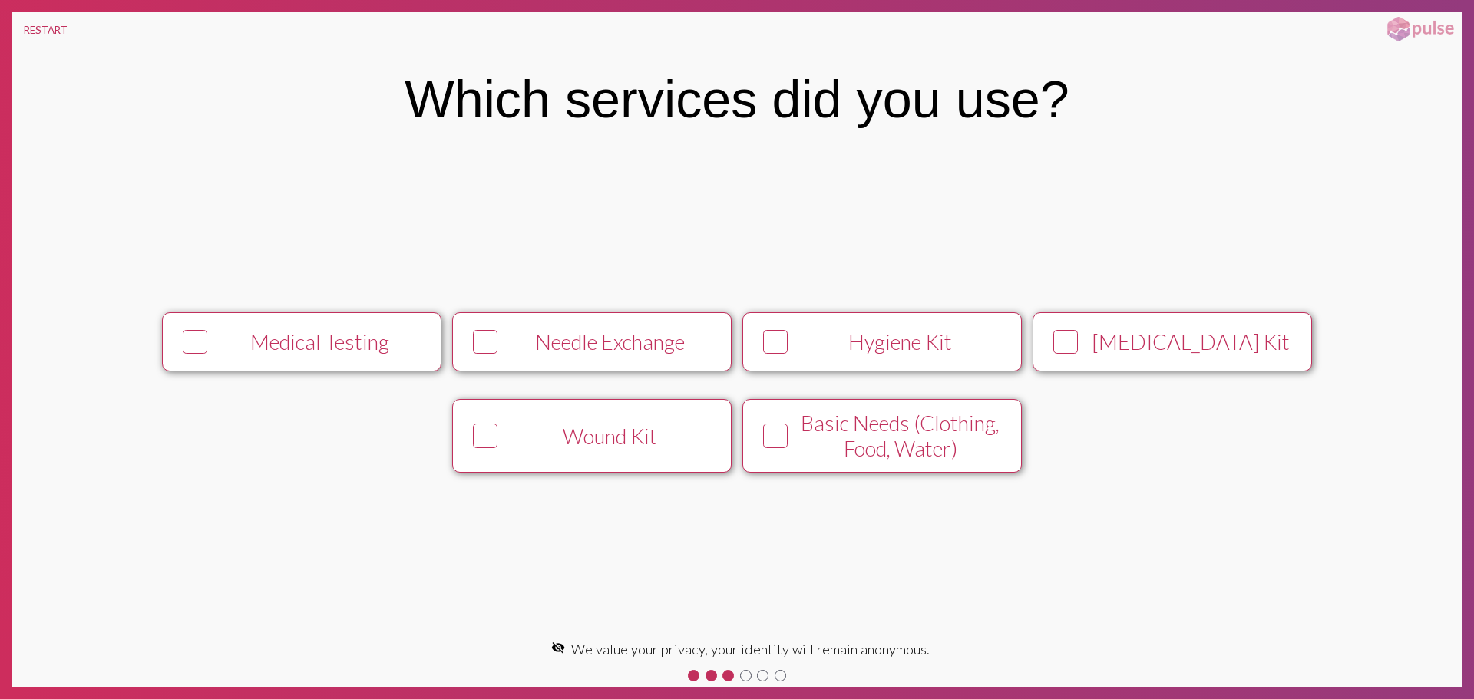
click at [623, 452] on button "Wound Kit" at bounding box center [591, 435] width 279 height 73
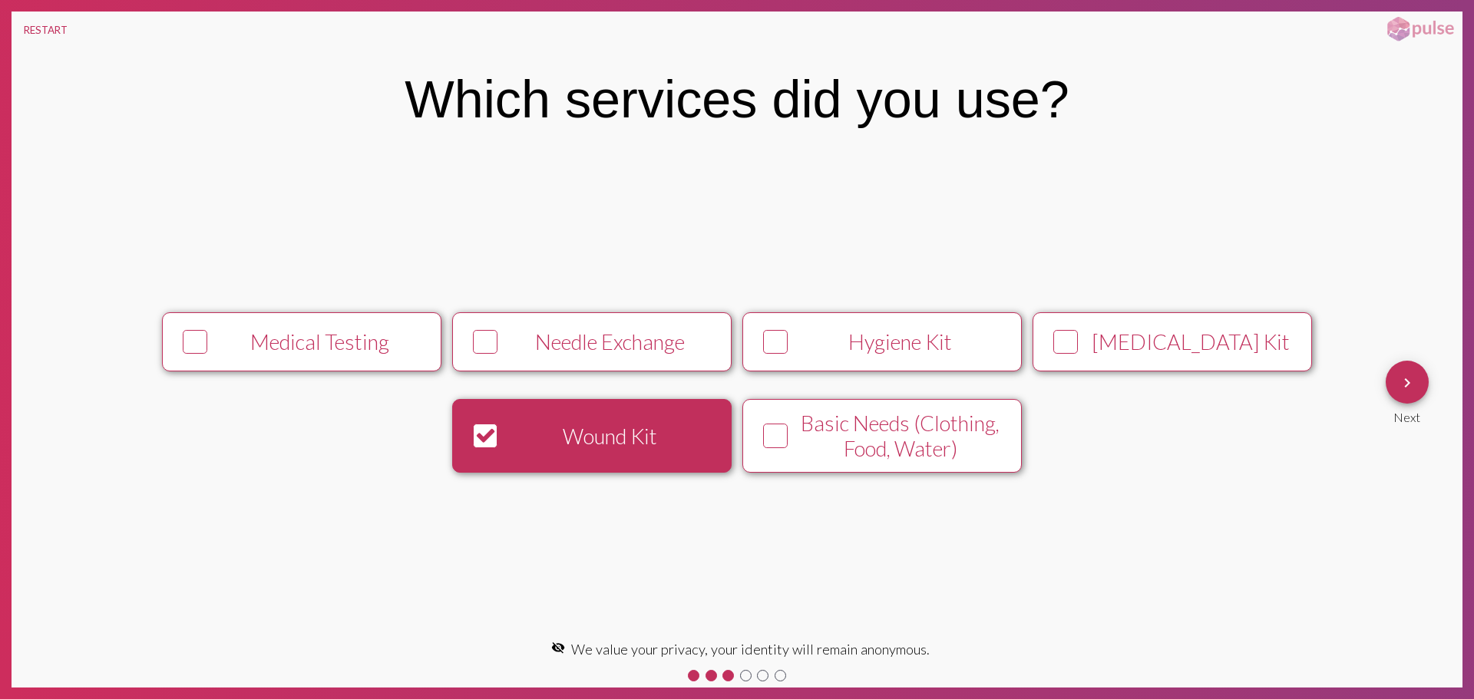
click at [1405, 374] on mat-icon "keyboard_arrow_right" at bounding box center [1407, 383] width 18 height 18
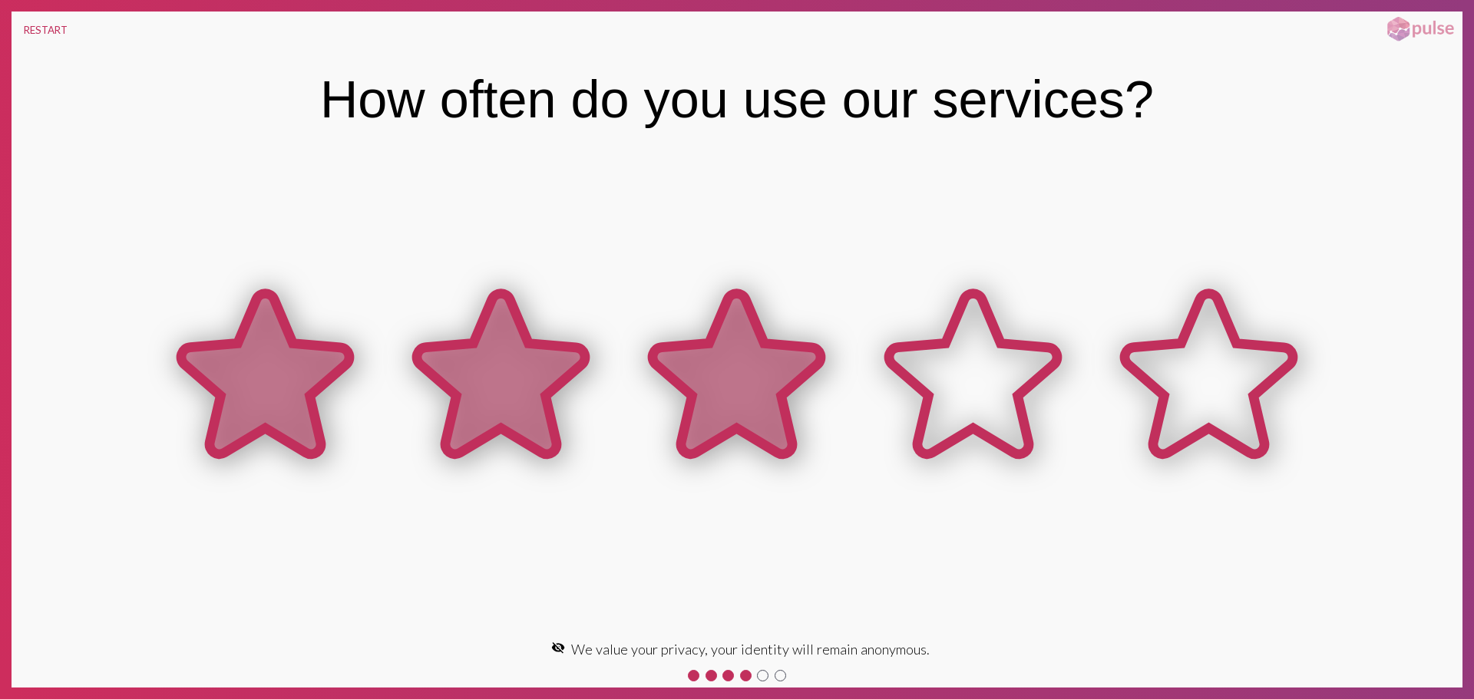
click at [690, 355] on icon at bounding box center [737, 374] width 168 height 160
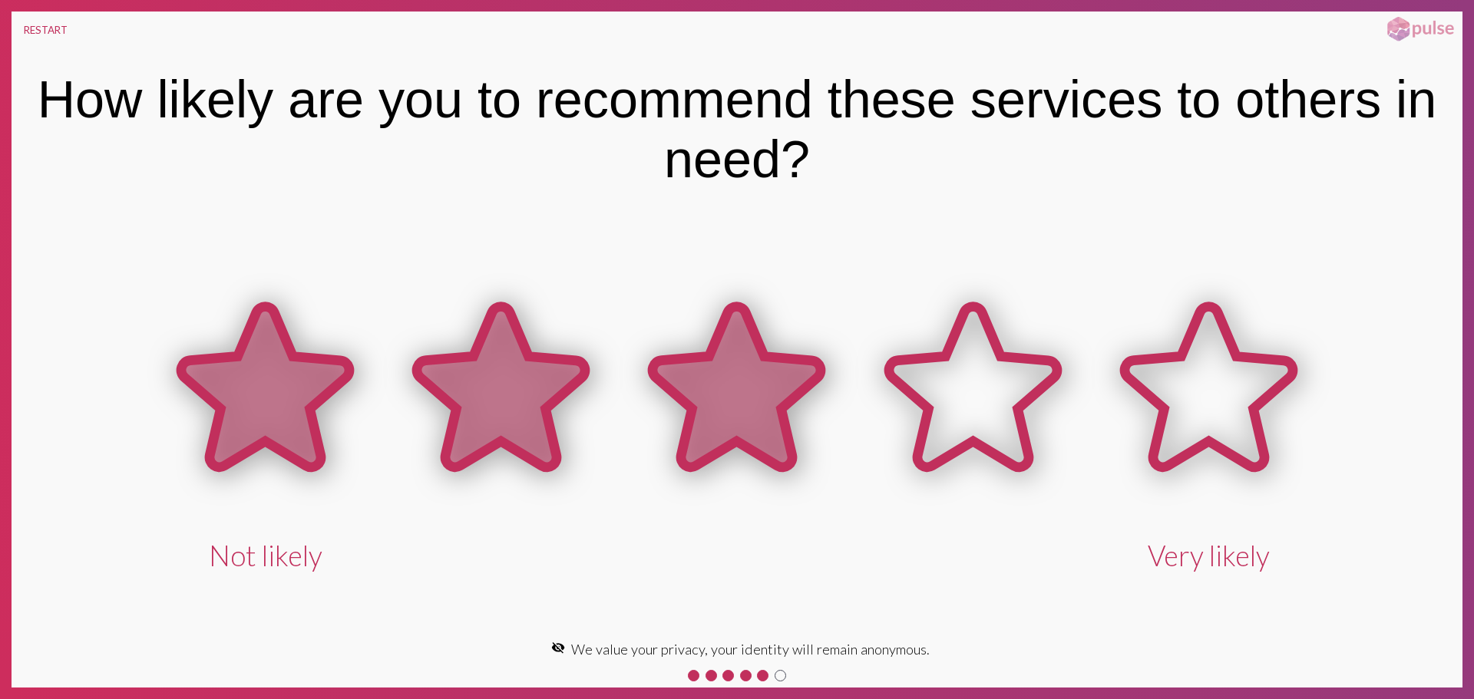
click at [699, 355] on icon at bounding box center [737, 387] width 168 height 160
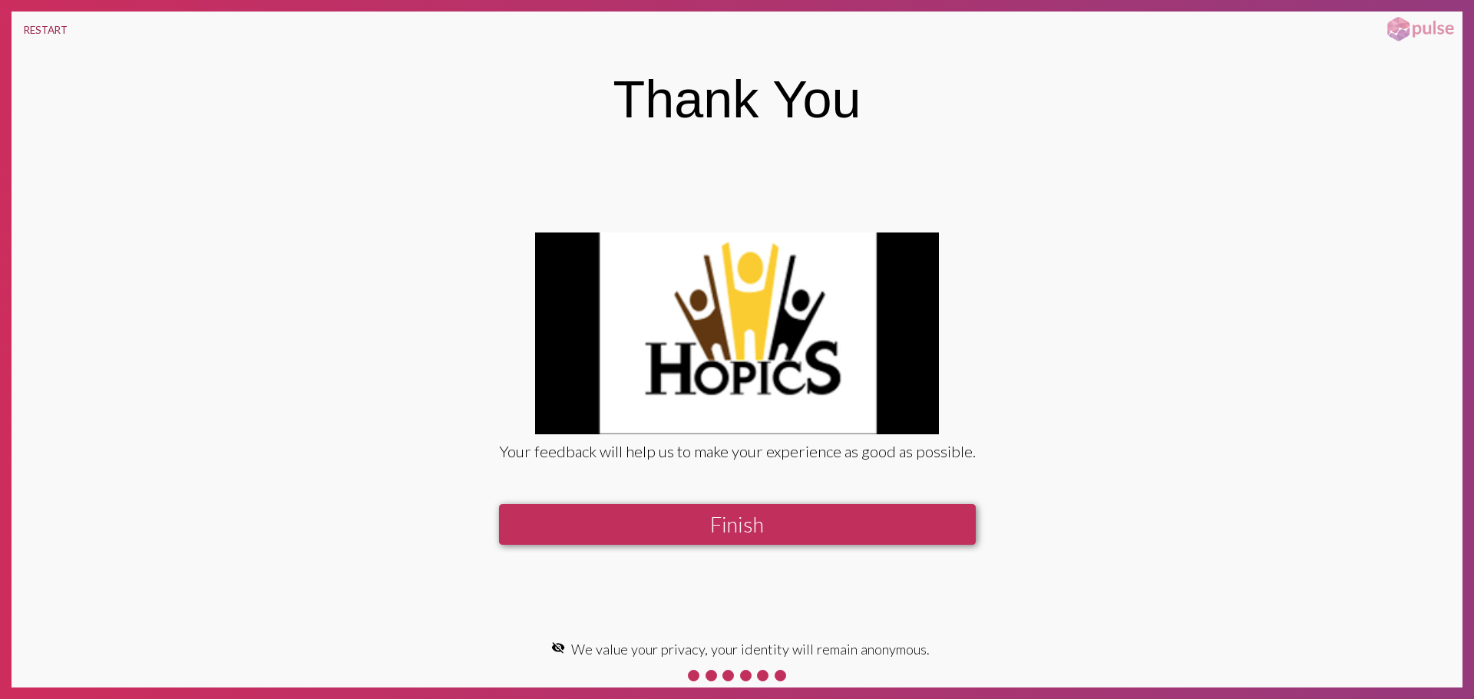
click at [36, 41] on button "RESTART" at bounding box center [46, 30] width 68 height 37
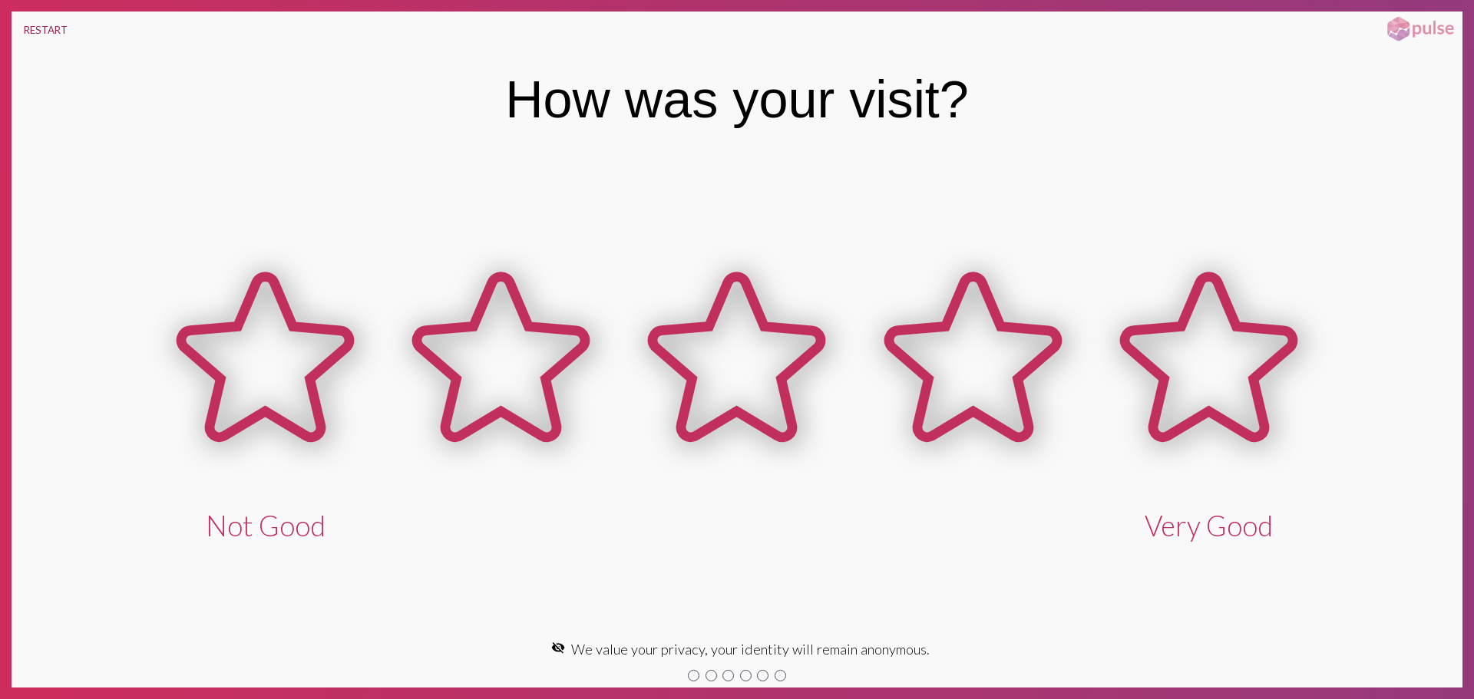
click at [31, 21] on button "RESTART" at bounding box center [46, 30] width 68 height 37
